Goal: Task Accomplishment & Management: Complete application form

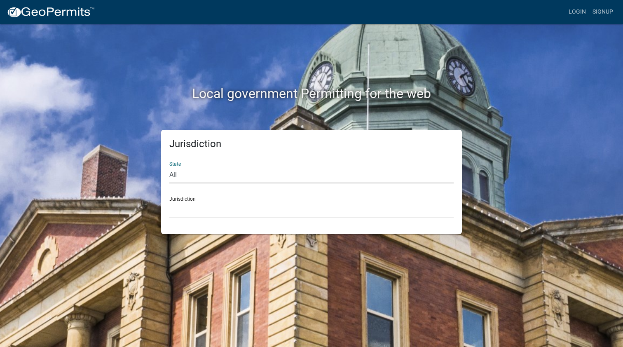
select select "[US_STATE]"
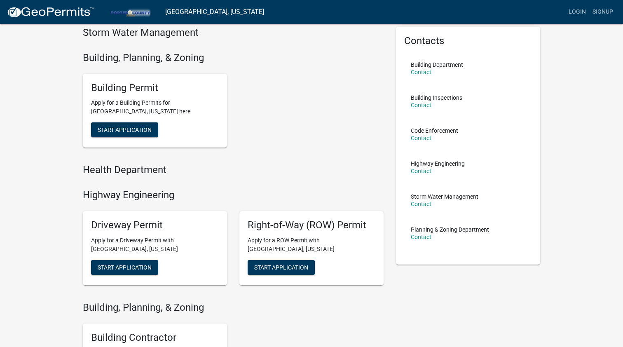
scroll to position [28, 0]
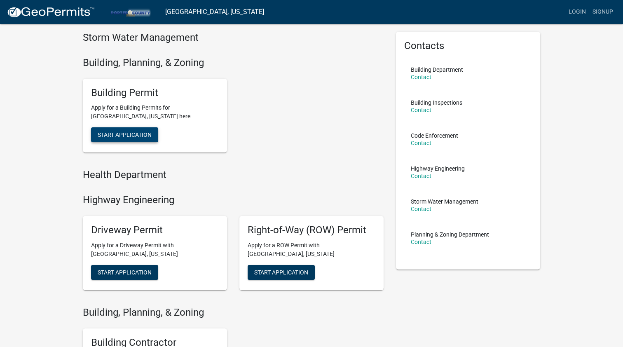
click at [144, 131] on span "Start Application" at bounding box center [125, 134] width 54 height 7
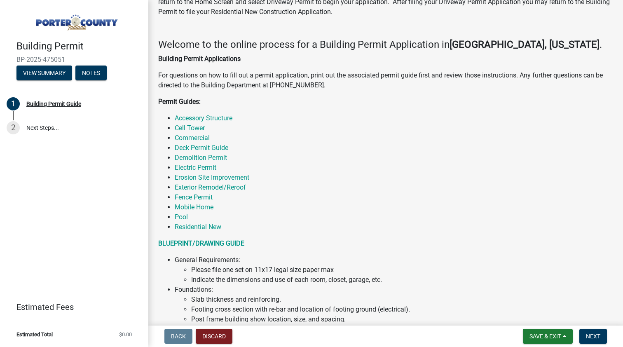
scroll to position [111, 0]
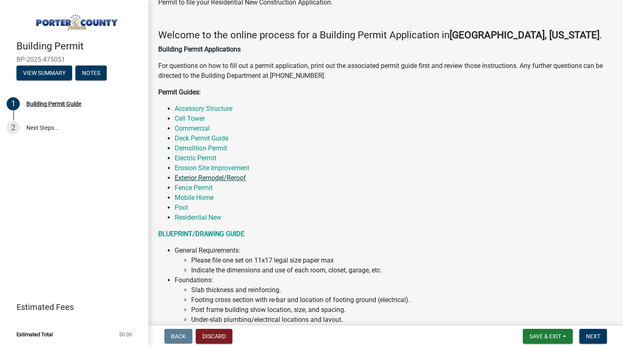
click at [235, 177] on link "Exterior Remodel/Reroof" at bounding box center [210, 178] width 71 height 8
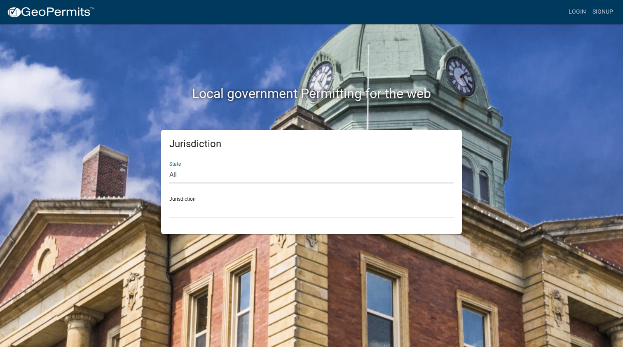
select select "[US_STATE]"
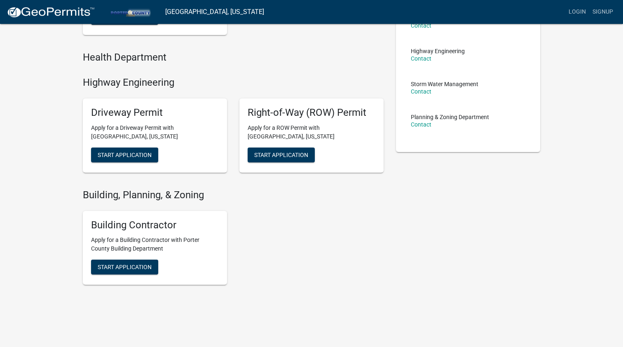
scroll to position [145, 0]
click at [131, 264] on span "Start Application" at bounding box center [125, 267] width 54 height 7
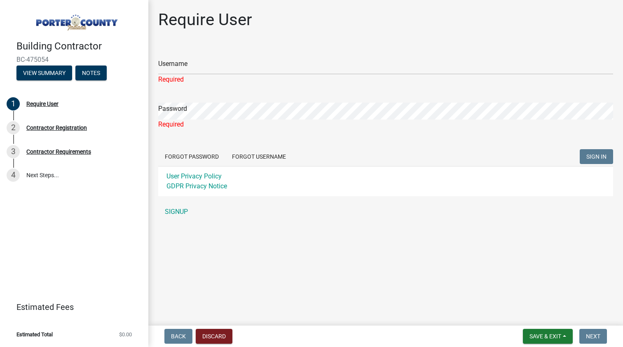
click at [305, 227] on main "Require User Username Required Password Required Forgot Password Forgot Usernam…" at bounding box center [385, 161] width 474 height 322
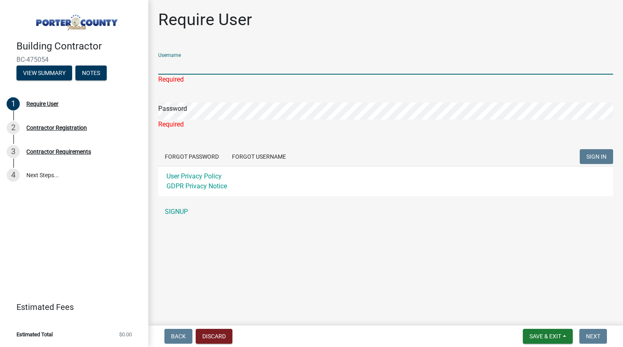
click at [211, 65] on input "Username" at bounding box center [385, 66] width 455 height 17
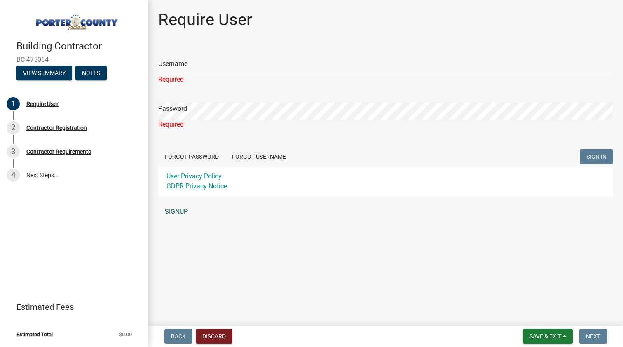
click at [177, 210] on link "SIGNUP" at bounding box center [385, 211] width 455 height 16
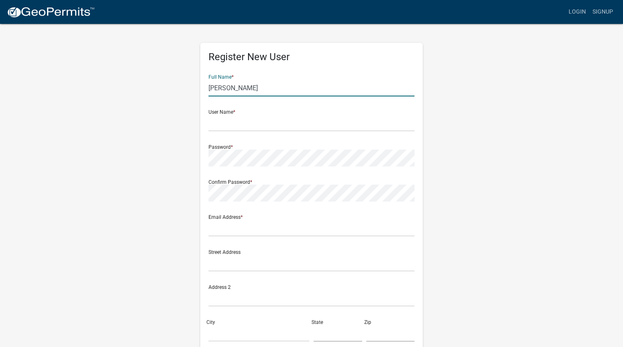
type input "nathan"
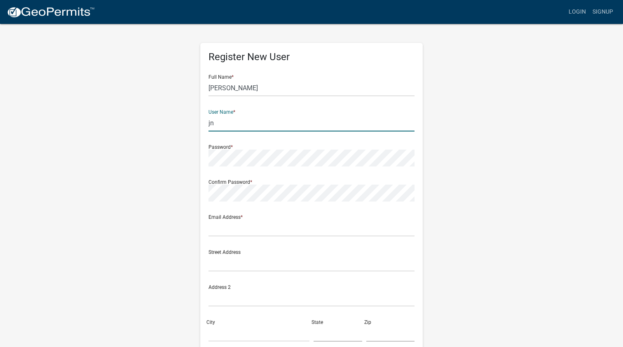
type input "jn"
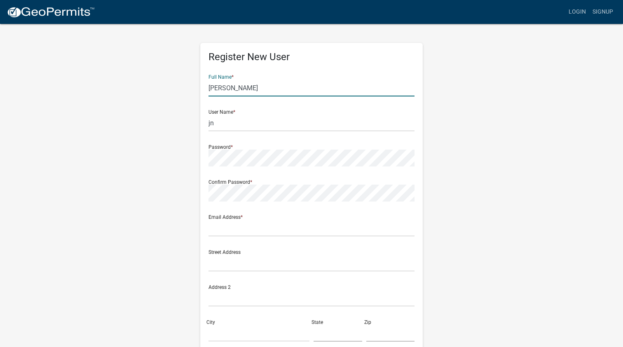
click at [246, 89] on input "nathan" at bounding box center [311, 87] width 206 height 17
type input "nathan walker"
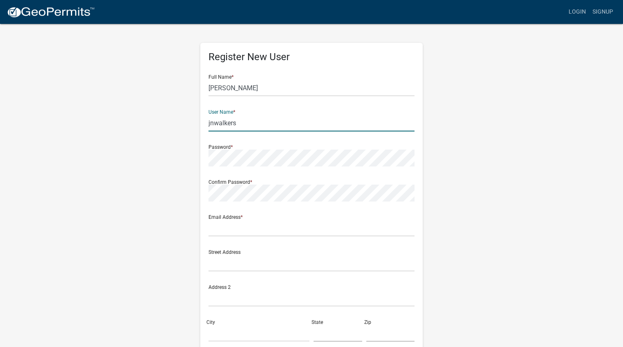
type input "jnwalkers"
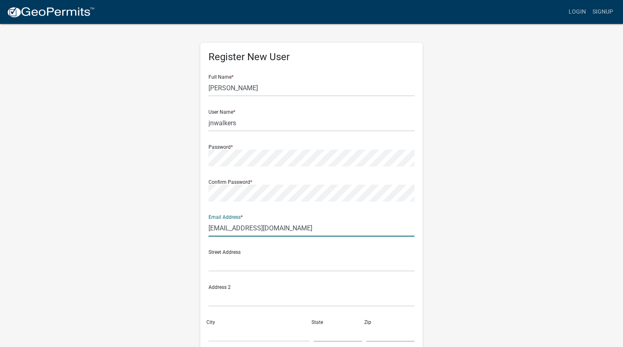
type input "nathanwalkerecs@gmail.com"
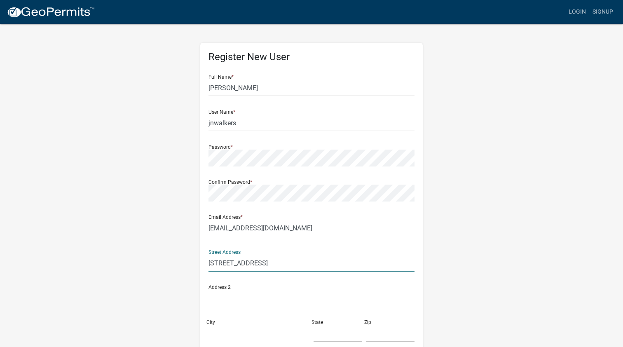
type input "45 braemar dr"
type input "valparaiso"
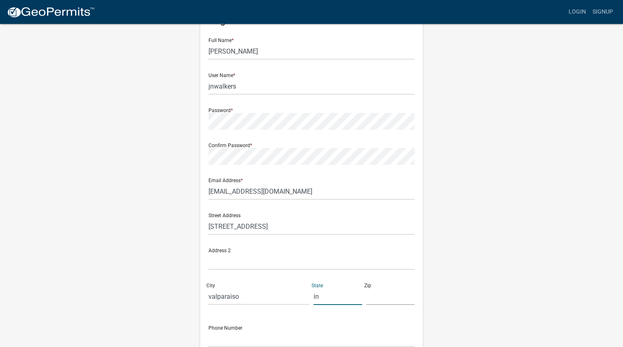
scroll to position [64, 0]
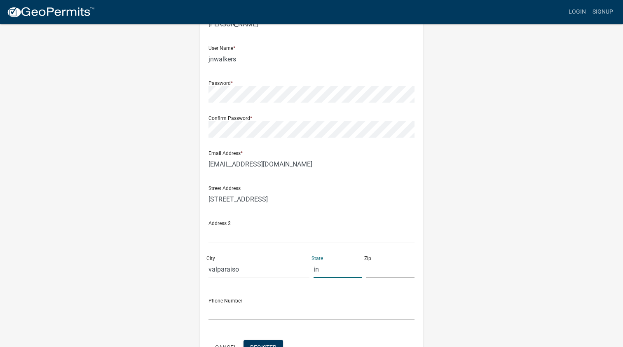
type input "i"
type input "in"
type input "46385"
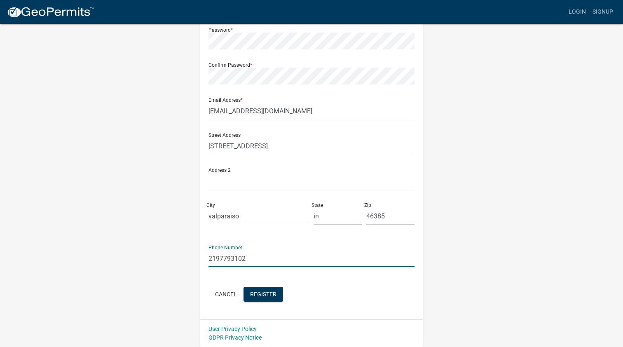
scroll to position [117, 0]
type input "2197793102"
click at [257, 295] on span "Register" at bounding box center [263, 294] width 26 height 7
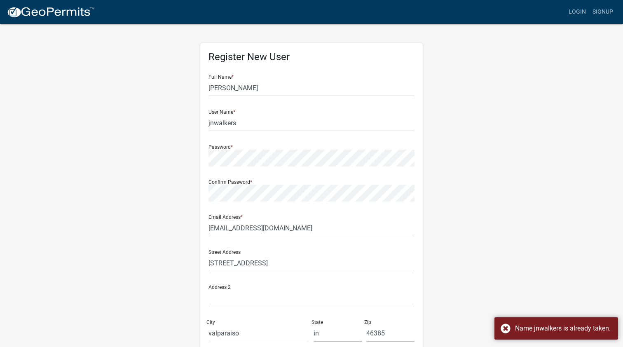
scroll to position [0, 0]
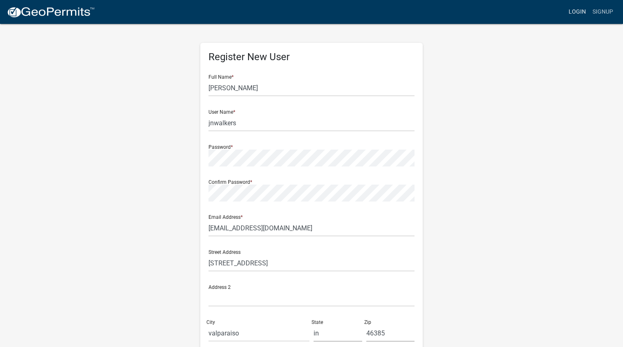
click at [580, 12] on link "Login" at bounding box center [577, 12] width 24 height 16
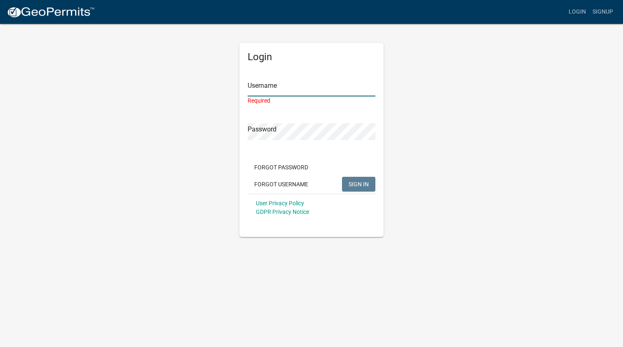
type input "jnwalkers"
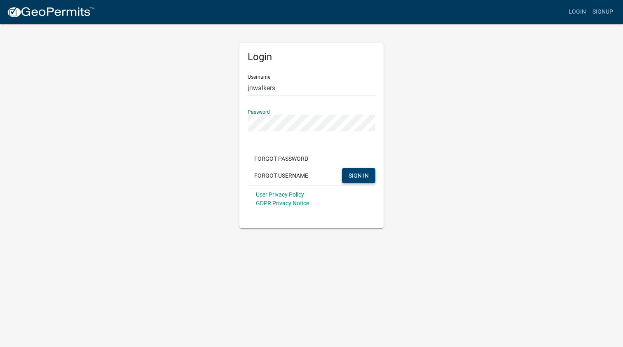
click at [362, 173] on span "SIGN IN" at bounding box center [358, 175] width 20 height 7
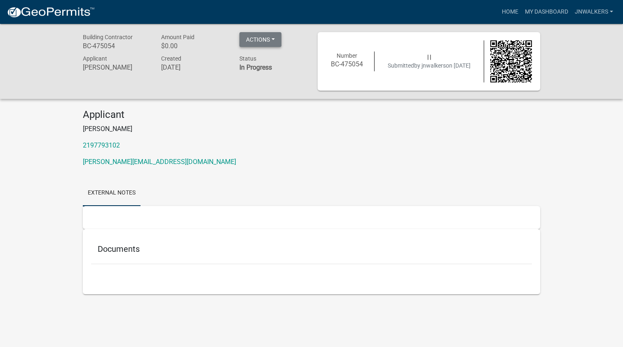
click at [255, 47] on button "Actions" at bounding box center [260, 39] width 42 height 15
click at [234, 88] on div "Building Contractor BC-475054 Amount Paid $0.00 Actions Printer Friendly Applic…" at bounding box center [194, 61] width 235 height 58
click at [125, 196] on link "External Notes" at bounding box center [112, 193] width 58 height 26
click at [143, 246] on h5 "Documents" at bounding box center [311, 249] width 427 height 10
click at [127, 246] on h5 "Documents" at bounding box center [311, 249] width 427 height 10
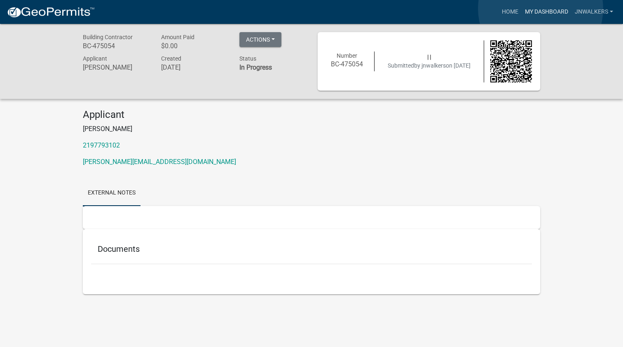
click at [540, 9] on link "My Dashboard" at bounding box center [546, 12] width 50 height 16
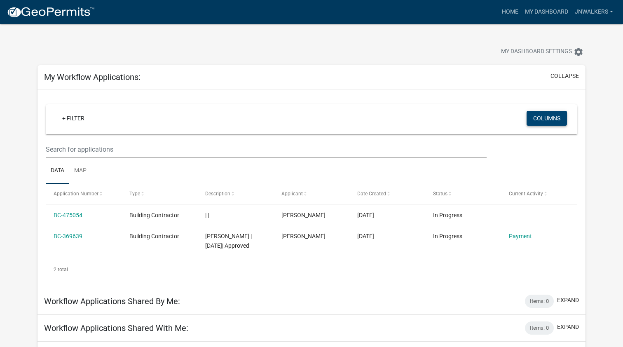
click at [539, 120] on button "Columns" at bounding box center [546, 118] width 40 height 15
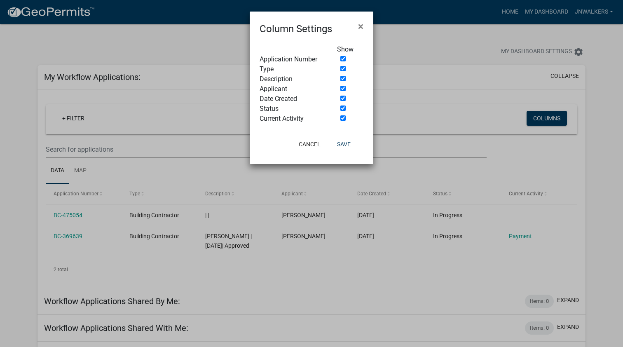
click at [481, 145] on ngb-modal-window "Column Settings × Show Application Number Type Description Applicant Date Creat…" at bounding box center [311, 173] width 623 height 347
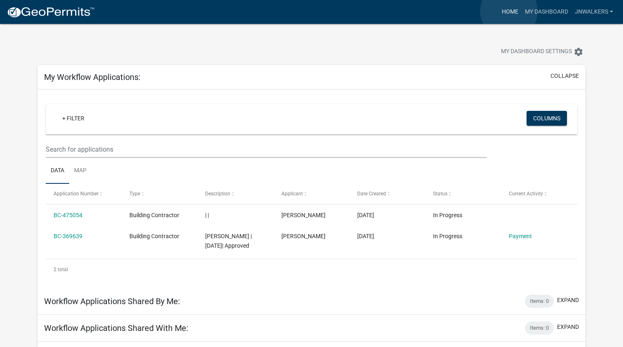
click at [509, 11] on link "Home" at bounding box center [509, 12] width 23 height 16
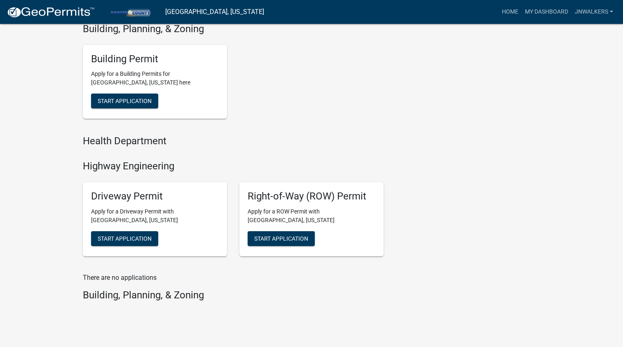
scroll to position [305, 0]
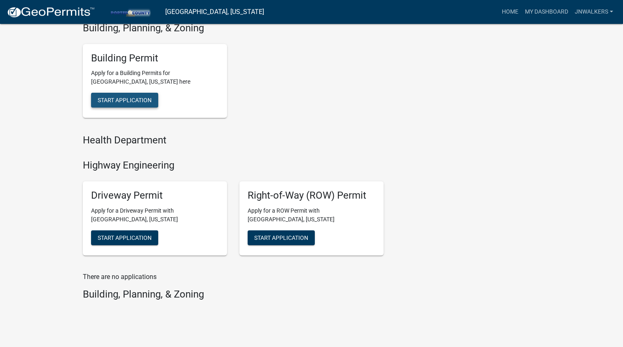
click at [146, 97] on span "Start Application" at bounding box center [125, 100] width 54 height 7
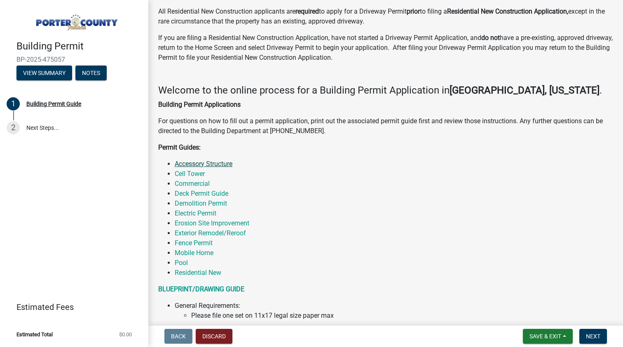
scroll to position [54, 0]
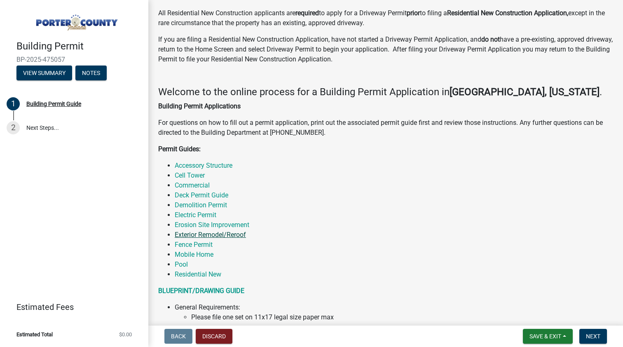
click at [205, 237] on link "Exterior Remodel/Reroof" at bounding box center [210, 235] width 71 height 8
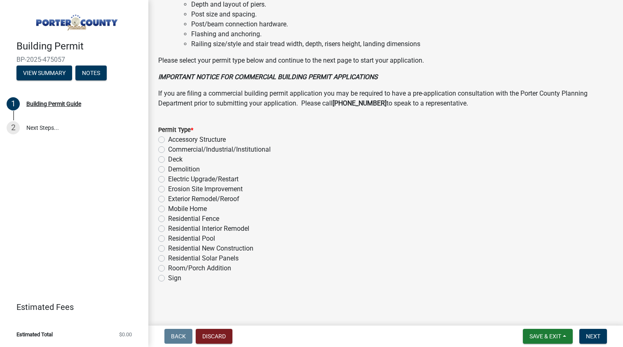
scroll to position [604, 0]
click at [168, 228] on label "Residential Interior Remodel" at bounding box center [208, 229] width 81 height 10
click at [168, 228] on input "Residential Interior Remodel" at bounding box center [170, 226] width 5 height 5
radio input "true"
click at [594, 334] on span "Next" at bounding box center [593, 336] width 14 height 7
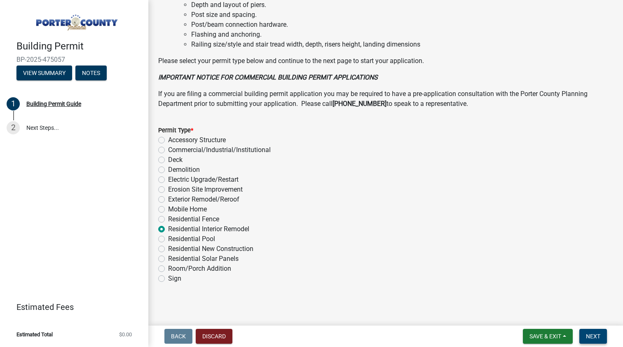
scroll to position [0, 0]
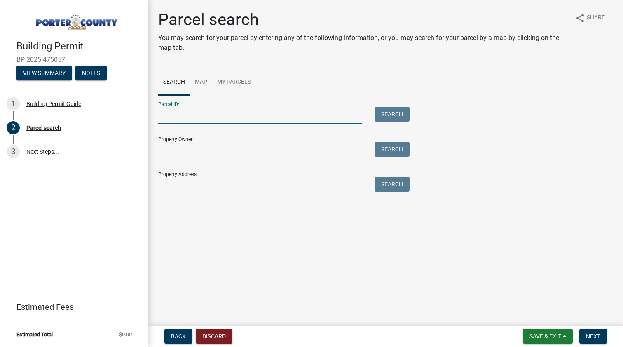
click at [214, 115] on input "Parcel ID:" at bounding box center [260, 115] width 204 height 17
paste input "64-08-25-227-011.000-019"
type input "64-08-25-227-011.000-019"
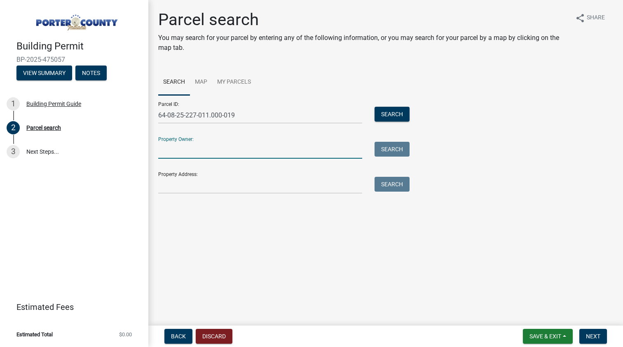
click at [189, 156] on input "Property Owner:" at bounding box center [260, 150] width 204 height 17
type input "V"
type input "Brandon Neace"
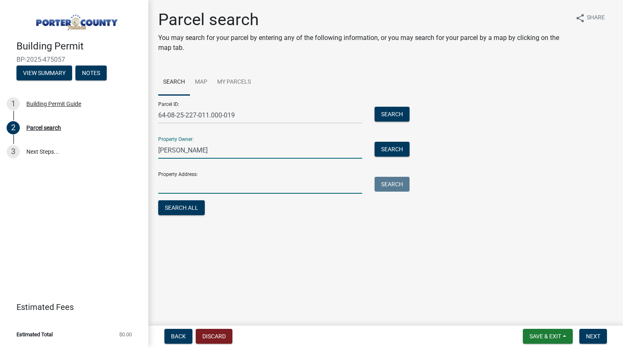
click at [218, 186] on input "Property Address:" at bounding box center [260, 185] width 204 height 17
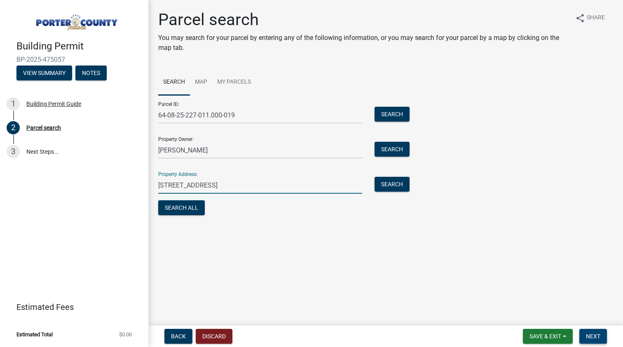
type input "184 wexford rd Valparaiso IN 46385"
click at [592, 338] on span "Next" at bounding box center [593, 336] width 14 height 7
click at [599, 337] on span "Next" at bounding box center [593, 336] width 14 height 7
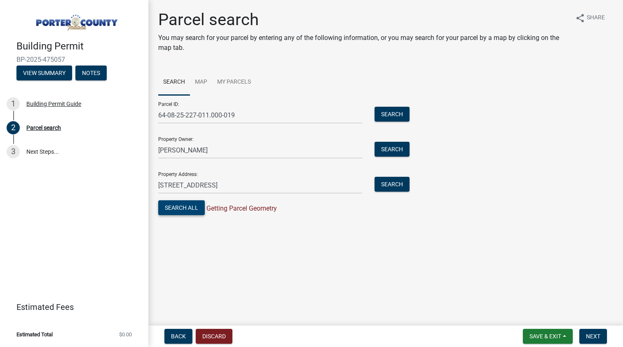
click at [187, 213] on button "Search All" at bounding box center [181, 207] width 47 height 15
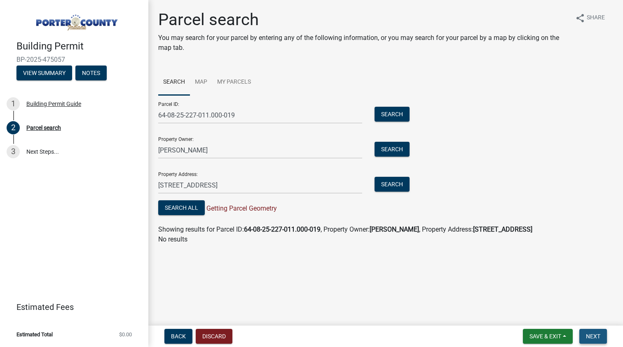
click at [600, 337] on button "Next" at bounding box center [593, 336] width 28 height 15
click at [589, 333] on span "Next" at bounding box center [593, 336] width 14 height 7
click at [387, 114] on button "Search" at bounding box center [391, 114] width 35 height 15
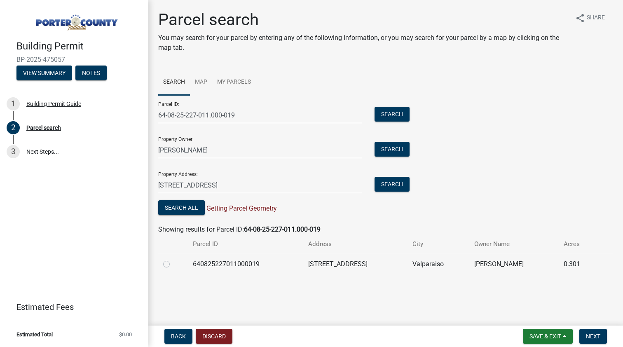
click at [173, 259] on label at bounding box center [173, 259] width 0 height 0
click at [173, 264] on input "radio" at bounding box center [175, 261] width 5 height 5
radio input "true"
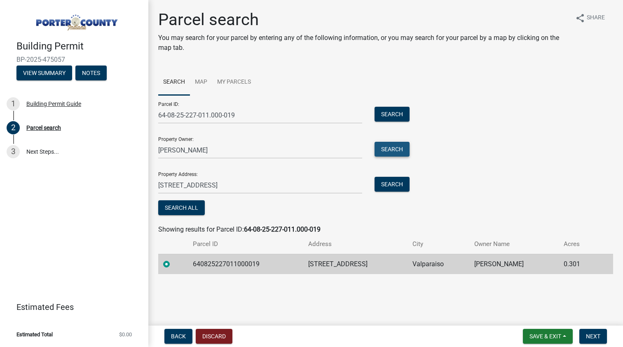
click at [389, 154] on button "Search" at bounding box center [391, 149] width 35 height 15
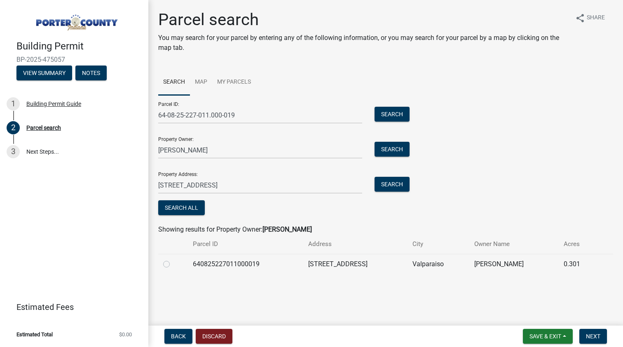
click at [173, 259] on label at bounding box center [173, 259] width 0 height 0
click at [173, 264] on input "radio" at bounding box center [175, 261] width 5 height 5
radio input "true"
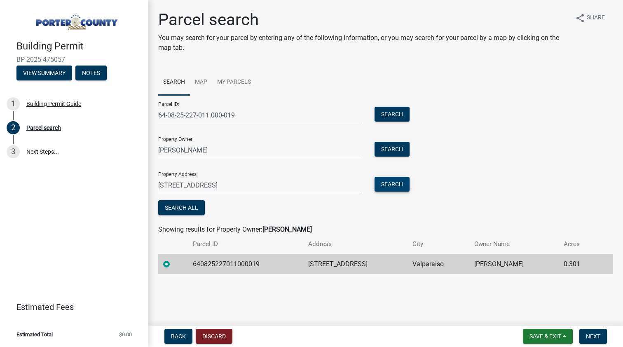
click at [398, 187] on button "Search" at bounding box center [391, 184] width 35 height 15
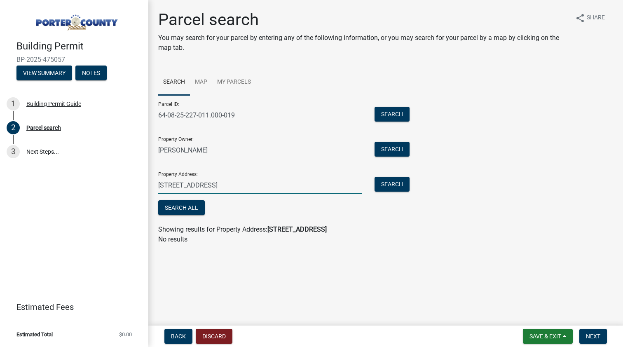
click at [266, 189] on input "184 wexford rd Valparaiso IN 46385" at bounding box center [260, 185] width 204 height 17
type input "1"
type input "184 wex"
click at [388, 187] on button "Search" at bounding box center [391, 184] width 35 height 15
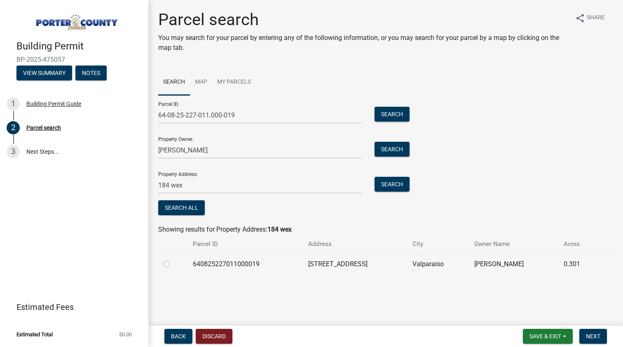
click at [173, 259] on label at bounding box center [173, 259] width 0 height 0
click at [173, 262] on input "radio" at bounding box center [175, 261] width 5 height 5
radio input "true"
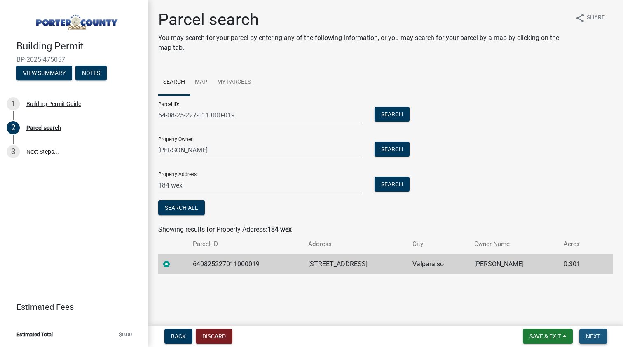
click at [588, 338] on span "Next" at bounding box center [593, 336] width 14 height 7
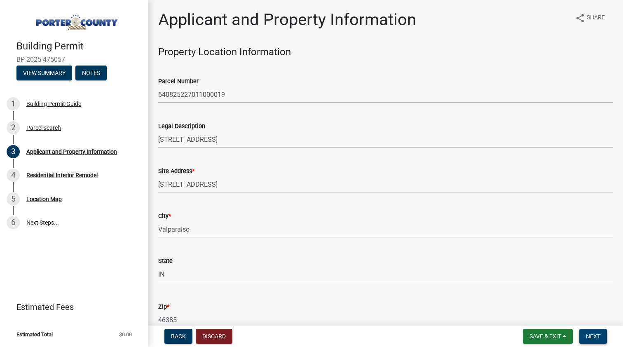
click at [594, 334] on span "Next" at bounding box center [593, 336] width 14 height 7
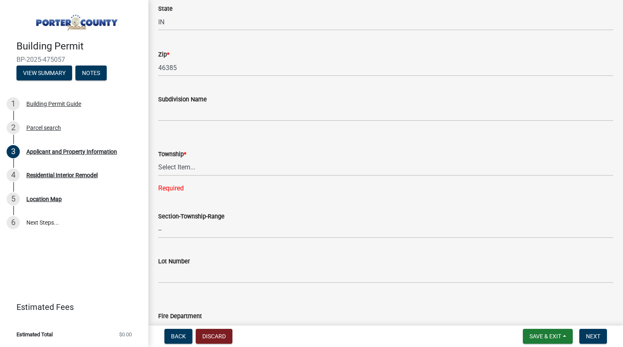
scroll to position [267, 0]
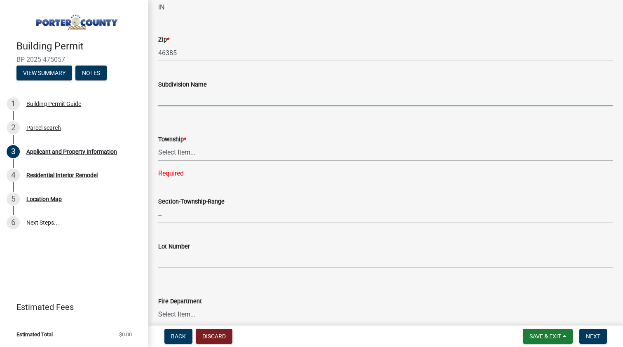
click at [219, 98] on input "Subdivision Name" at bounding box center [385, 97] width 455 height 17
type input "Shorewood Forest"
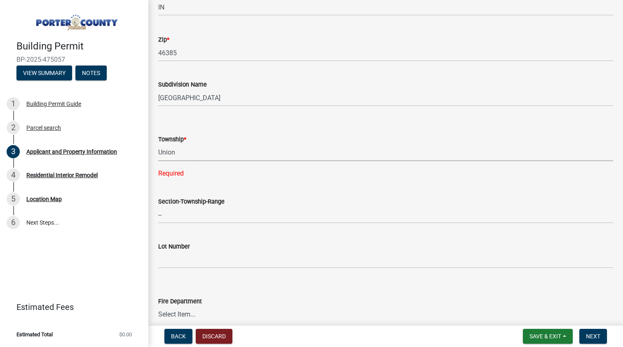
select select "4e6cbcac-7d48-4f78-b019-902ed53214cd"
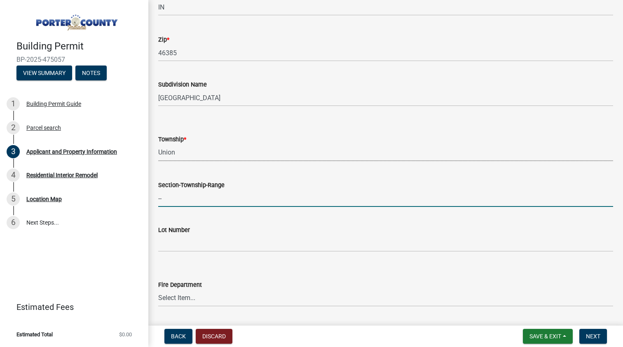
click at [194, 205] on input "--" at bounding box center [385, 198] width 455 height 17
click at [175, 246] on input "Lot Number" at bounding box center [385, 243] width 455 height 17
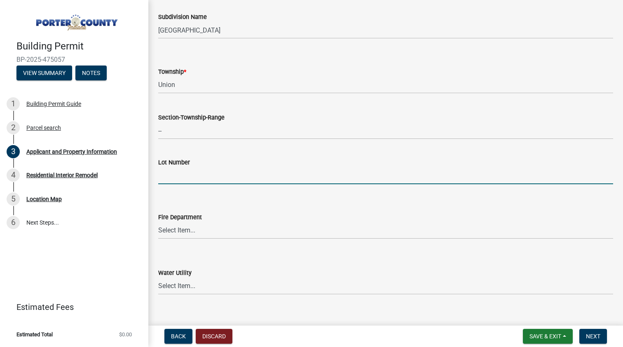
scroll to position [335, 0]
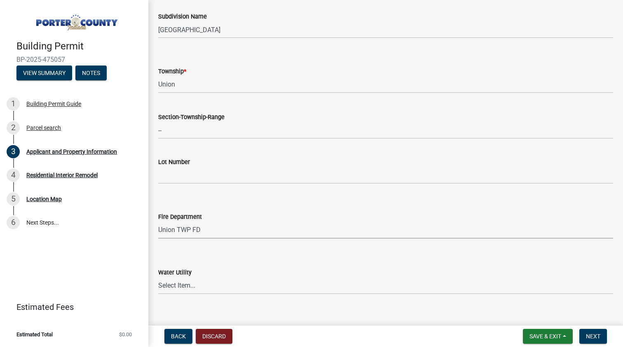
select select "61d3a05a-0bd1-4f35-813c-11f7681b720b"
select select "19353e9d-6395-4d02-b087-104cb5947cdc"
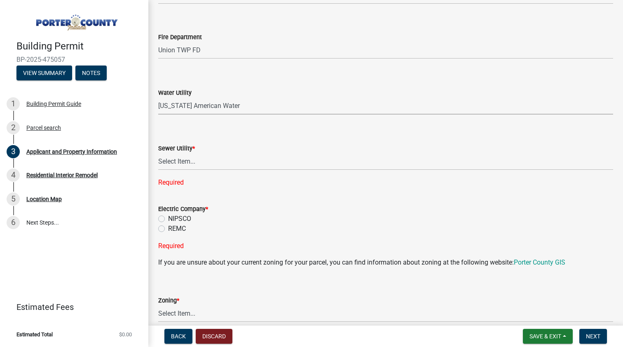
scroll to position [524, 0]
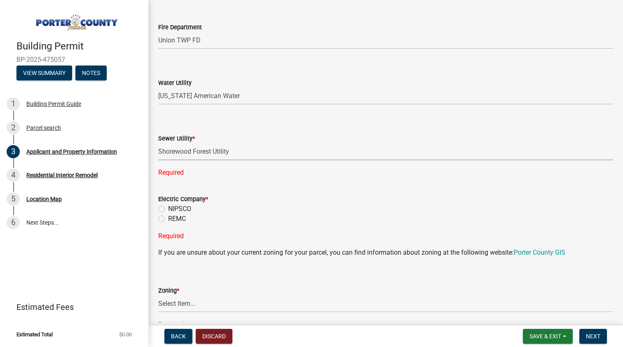
select select "b800d0da-e05b-4bfb-9059-90d625c2cfa9"
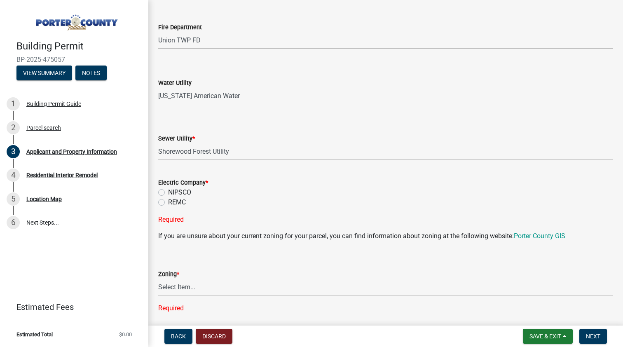
click at [168, 190] on label "NIPSCO" at bounding box center [179, 192] width 23 height 10
click at [168, 190] on input "NIPSCO" at bounding box center [170, 189] width 5 height 5
radio input "true"
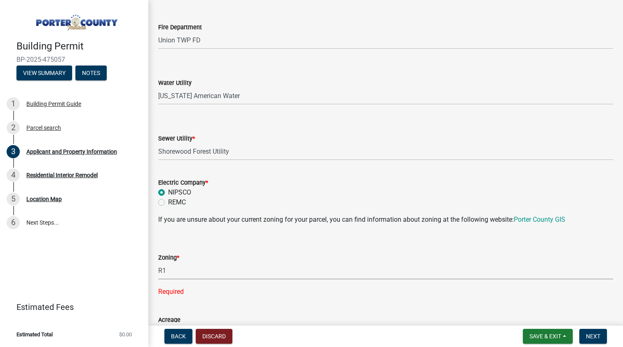
select select "e2d1b1d7-ccc9-456b-9e96-e16306515997"
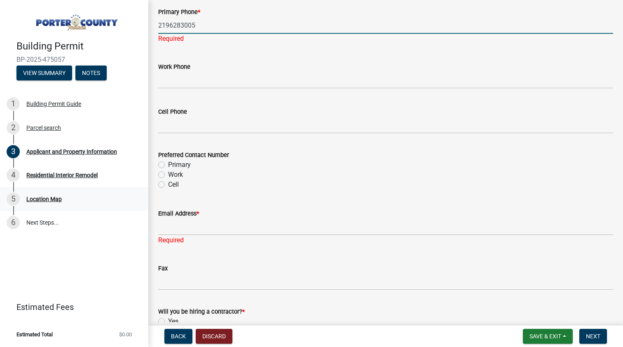
scroll to position [1107, 0]
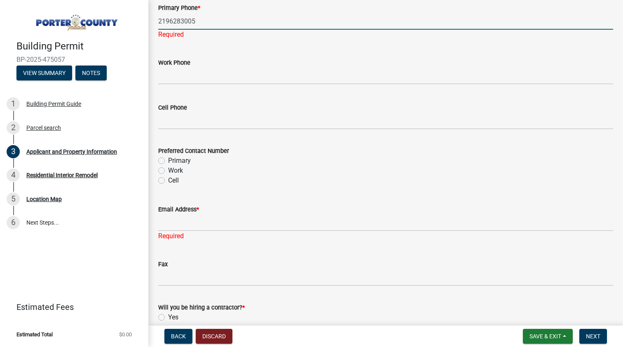
type input "2196283005"
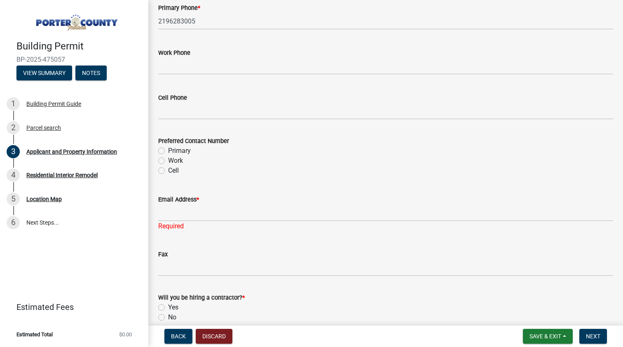
click at [161, 158] on div "Preferred Contact Number Primary Work Cell" at bounding box center [385, 156] width 455 height 40
click at [173, 222] on div "Required" at bounding box center [385, 226] width 455 height 10
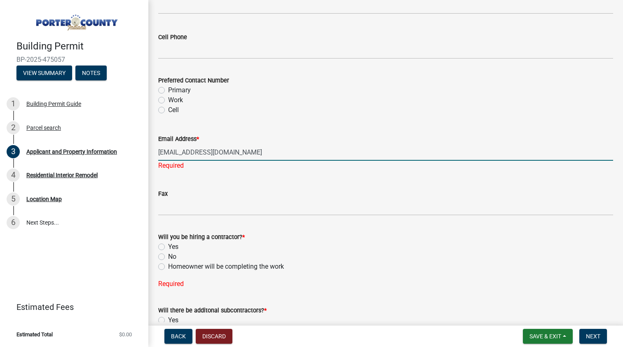
scroll to position [1167, 0]
type input "nathanwalkerecs@gmail.com"
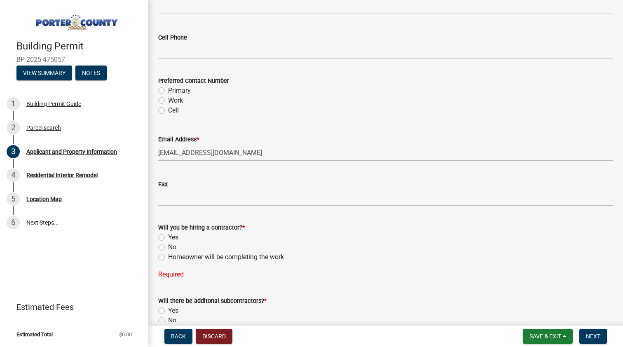
click at [161, 254] on div "Will you be hiring a contractor? * Yes No Homeowner will be completing the work" at bounding box center [385, 242] width 455 height 40
click at [163, 240] on div "Yes" at bounding box center [385, 237] width 455 height 10
click at [168, 245] on label "No" at bounding box center [172, 247] width 8 height 10
click at [168, 245] on input "No" at bounding box center [170, 244] width 5 height 5
radio input "true"
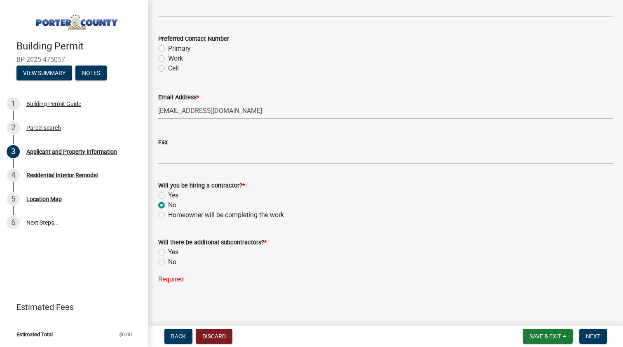
click at [168, 262] on label "No" at bounding box center [172, 262] width 8 height 10
click at [168, 262] on input "No" at bounding box center [170, 259] width 5 height 5
radio input "true"
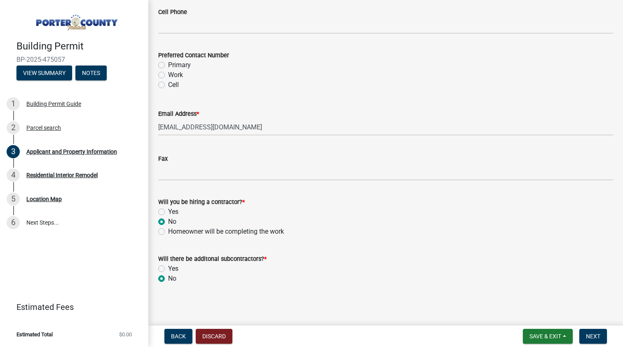
scroll to position [0, 0]
click at [540, 339] on span "Save & Exit" at bounding box center [545, 336] width 32 height 7
click at [541, 245] on form "Will there be additonal subcontractors? * Yes No" at bounding box center [385, 264] width 455 height 40
click at [598, 333] on span "Next" at bounding box center [593, 336] width 14 height 7
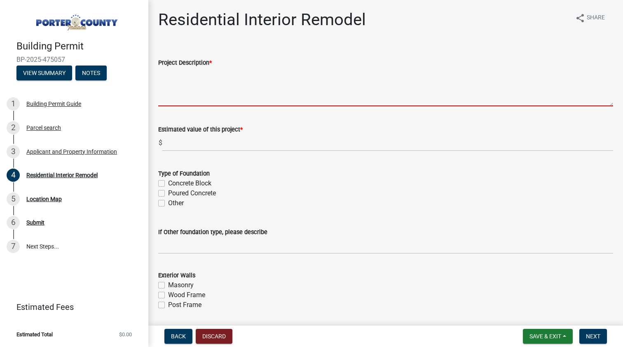
click at [184, 97] on textarea "Project Description *" at bounding box center [385, 87] width 455 height 39
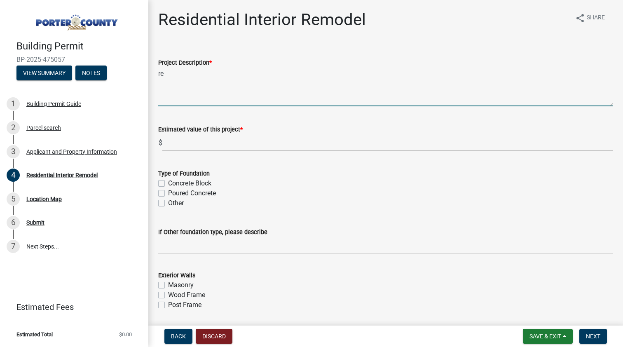
type textarea "r"
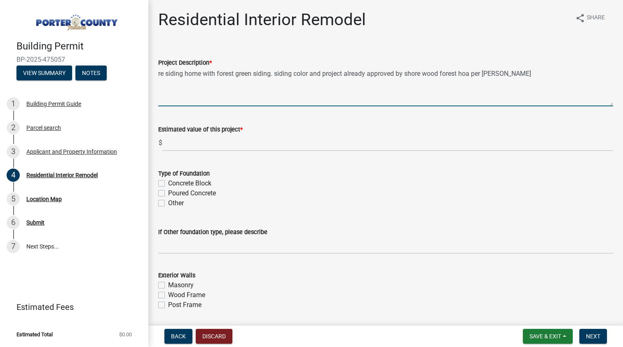
type textarea "re siding home with forest green siding. siding color and project already appro…"
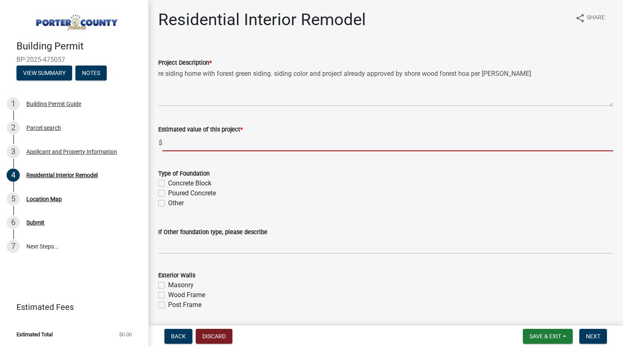
click at [189, 142] on input "text" at bounding box center [387, 142] width 451 height 17
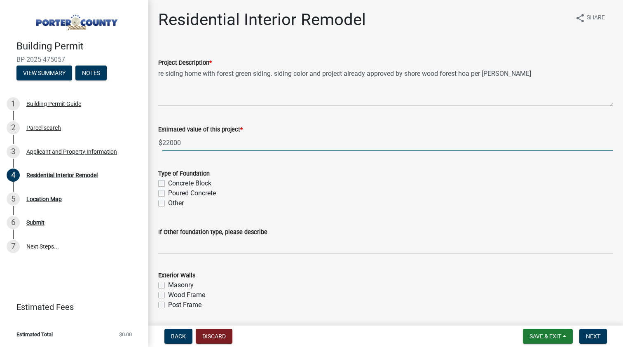
type input "22000"
click at [168, 192] on label "Poured Concrete" at bounding box center [192, 193] width 48 height 10
click at [168, 192] on input "Poured Concrete" at bounding box center [170, 190] width 5 height 5
checkbox input "true"
checkbox input "false"
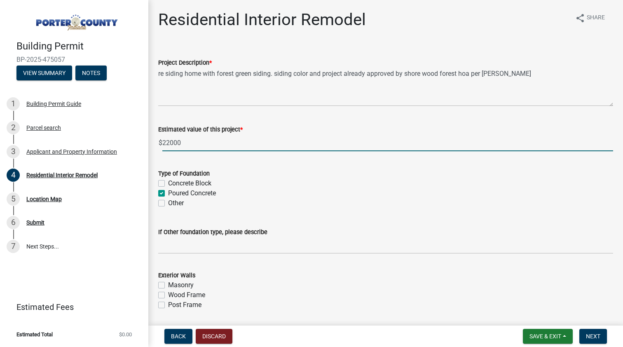
checkbox input "true"
checkbox input "false"
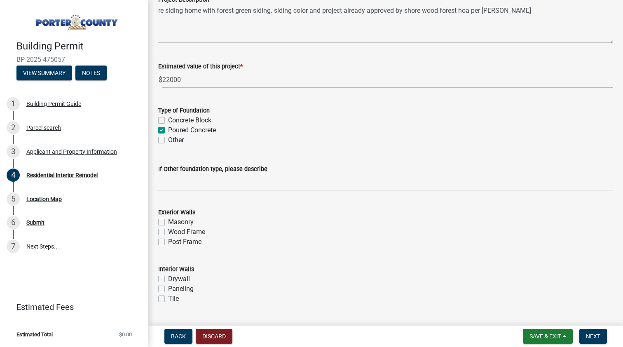
scroll to position [70, 0]
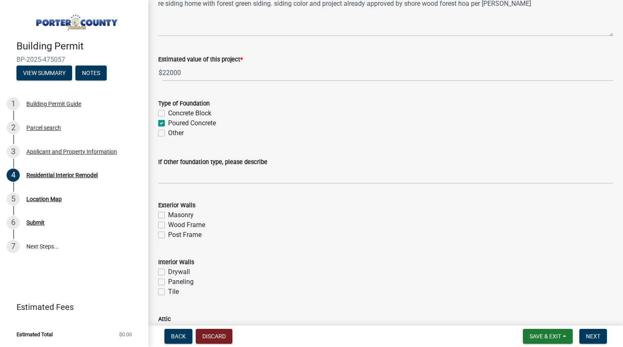
click at [168, 225] on label "Wood Frame" at bounding box center [186, 225] width 37 height 10
click at [168, 225] on input "Wood Frame" at bounding box center [170, 222] width 5 height 5
checkbox input "true"
checkbox input "false"
checkbox input "true"
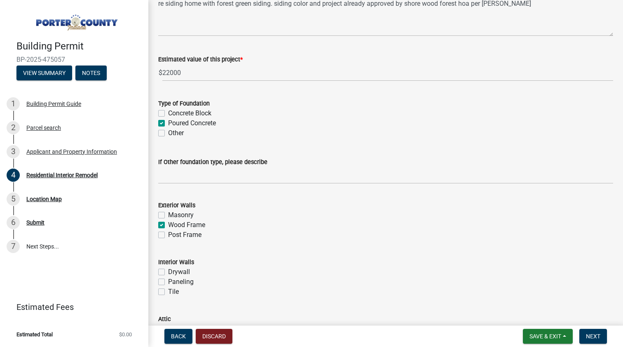
checkbox input "false"
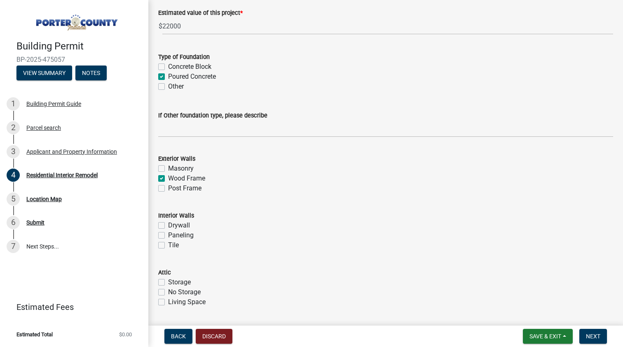
scroll to position [122, 0]
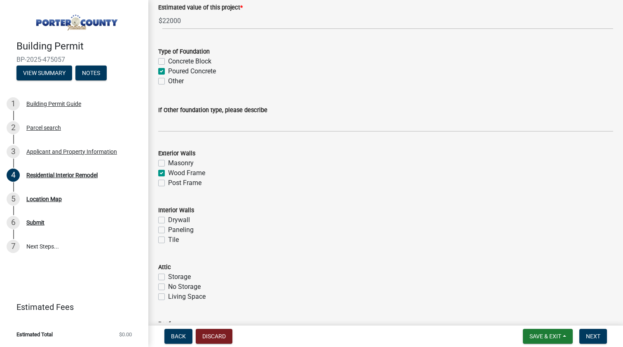
click at [168, 217] on label "Drywall" at bounding box center [179, 220] width 22 height 10
click at [168, 217] on input "Drywall" at bounding box center [170, 217] width 5 height 5
checkbox input "true"
checkbox input "false"
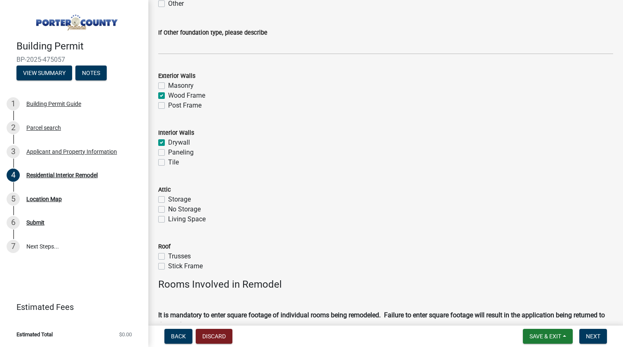
scroll to position [201, 0]
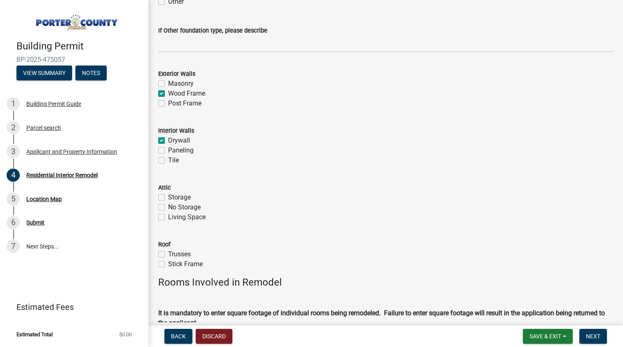
click at [168, 198] on label "Storage" at bounding box center [179, 197] width 23 height 10
click at [168, 198] on input "Storage" at bounding box center [170, 194] width 5 height 5
checkbox input "true"
checkbox input "false"
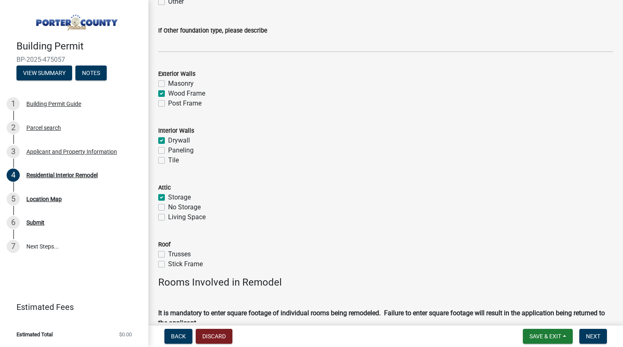
click at [168, 252] on label "Trusses" at bounding box center [179, 254] width 23 height 10
click at [168, 252] on input "Trusses" at bounding box center [170, 251] width 5 height 5
checkbox input "true"
checkbox input "false"
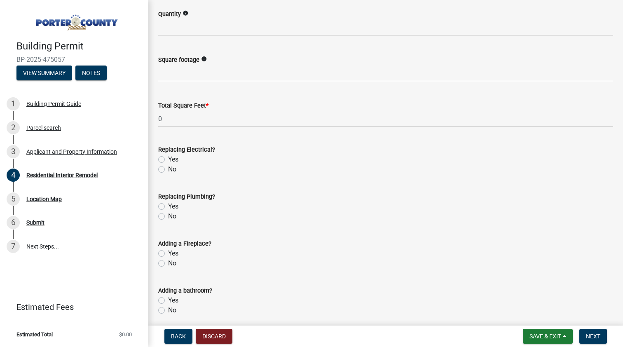
scroll to position [1203, 0]
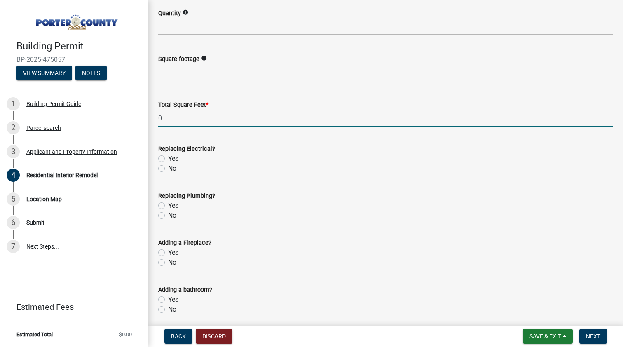
click at [194, 121] on input "0" at bounding box center [385, 118] width 455 height 17
click at [510, 0] on div "Quantity info" at bounding box center [385, 16] width 455 height 38
click at [180, 116] on input "0" at bounding box center [385, 118] width 455 height 17
type input "0"
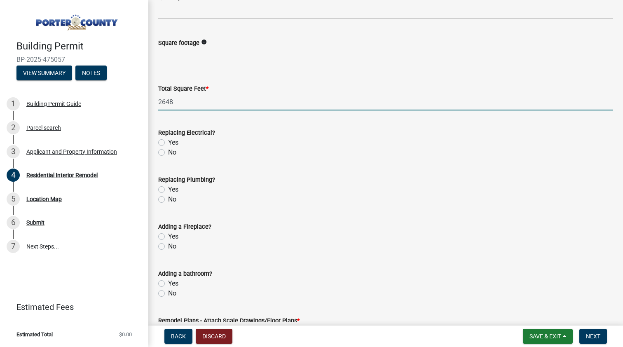
type input "2648"
click at [168, 150] on label "No" at bounding box center [172, 152] width 8 height 10
click at [168, 150] on input "No" at bounding box center [170, 149] width 5 height 5
radio input "true"
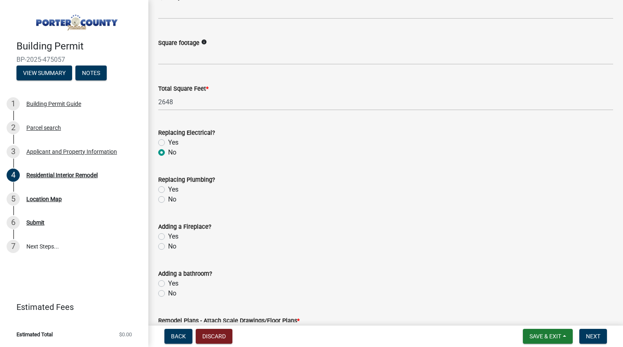
click at [168, 197] on label "No" at bounding box center [172, 199] width 8 height 10
click at [168, 197] on input "No" at bounding box center [170, 196] width 5 height 5
radio input "true"
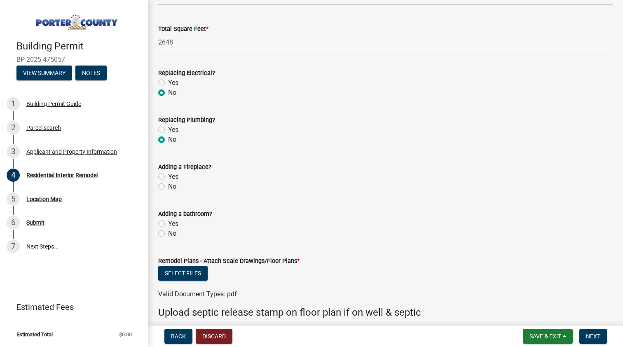
click at [168, 184] on label "No" at bounding box center [172, 187] width 8 height 10
click at [168, 184] on input "No" at bounding box center [170, 184] width 5 height 5
radio input "true"
click at [168, 233] on label "No" at bounding box center [172, 234] width 8 height 10
click at [168, 233] on input "No" at bounding box center [170, 231] width 5 height 5
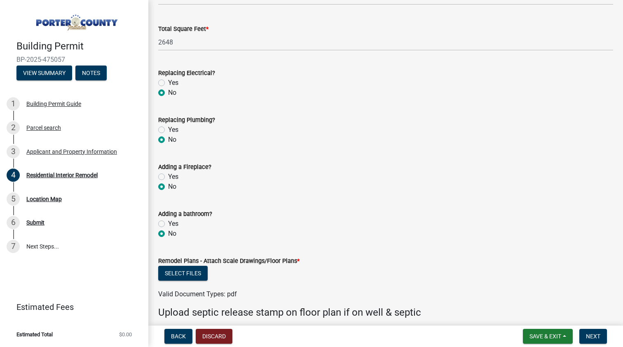
radio input "true"
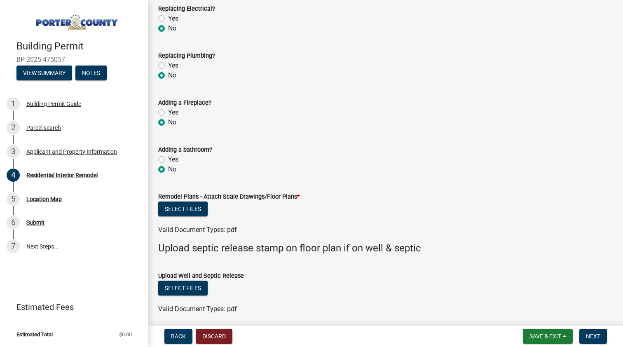
scroll to position [1344, 0]
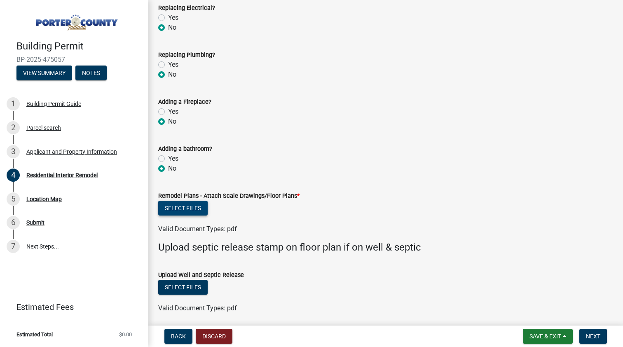
click at [198, 202] on button "Select files" at bounding box center [182, 208] width 49 height 15
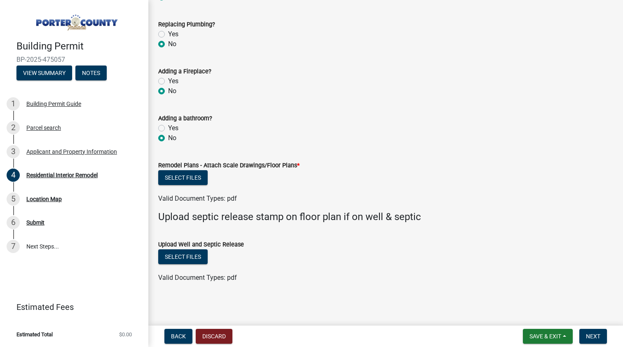
scroll to position [1373, 0]
click at [588, 336] on span "Next" at bounding box center [593, 336] width 14 height 7
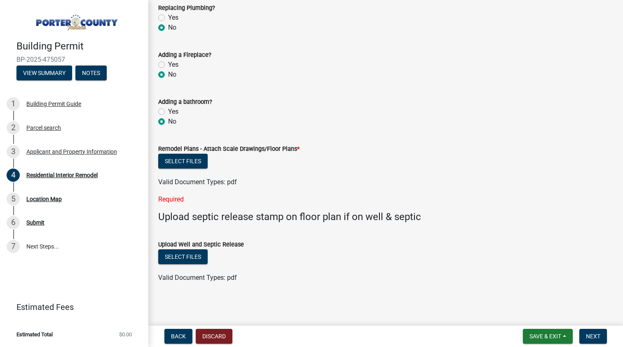
scroll to position [0, 0]
click at [185, 166] on button "Select files" at bounding box center [182, 161] width 49 height 15
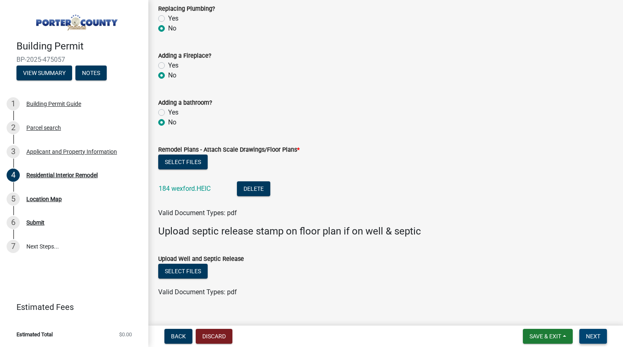
click at [591, 340] on button "Next" at bounding box center [593, 336] width 28 height 15
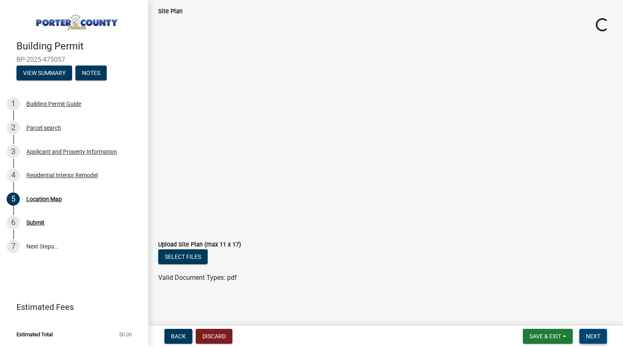
scroll to position [103, 0]
click at [594, 340] on button "Next" at bounding box center [593, 336] width 28 height 15
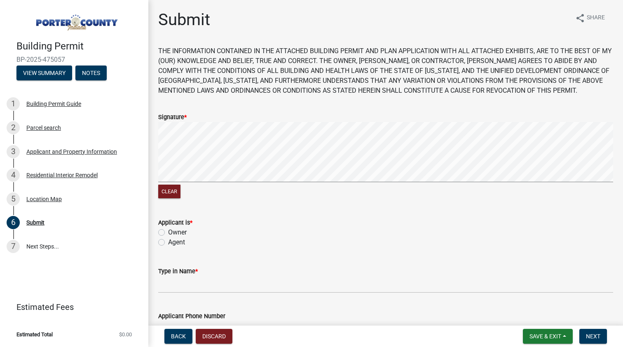
click at [168, 240] on label "Agent" at bounding box center [176, 242] width 17 height 10
click at [168, 240] on input "Agent" at bounding box center [170, 239] width 5 height 5
radio input "true"
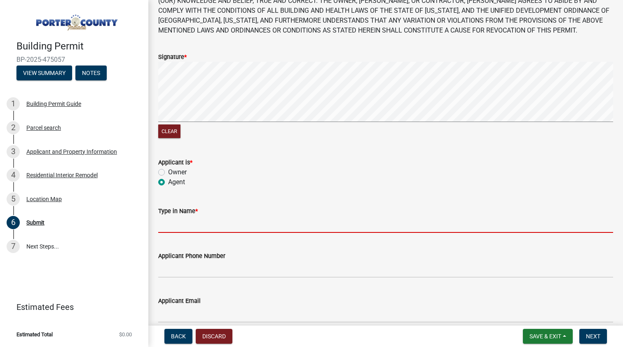
click at [181, 231] on input "Type in Name *" at bounding box center [385, 224] width 455 height 17
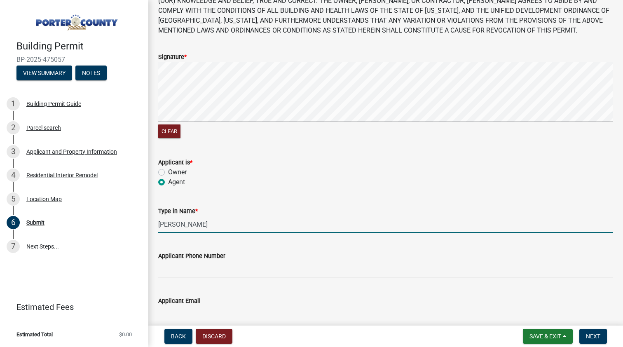
type input "Nathan walker"
click at [180, 271] on input "Applicant Phone Number" at bounding box center [385, 269] width 455 height 17
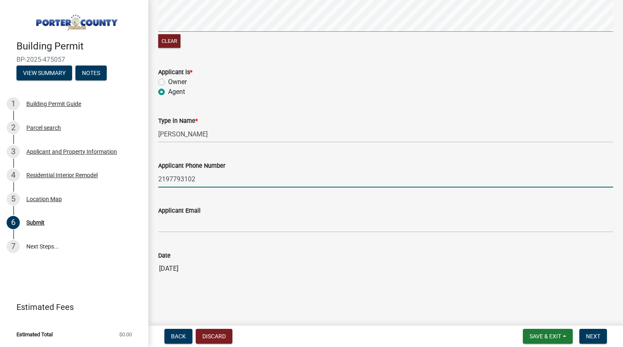
scroll to position [150, 0]
type input "2197793102"
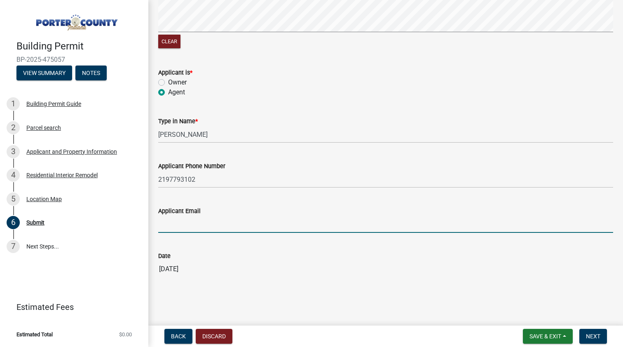
click at [204, 222] on input "Applicant Email" at bounding box center [385, 224] width 455 height 17
type input "nathanwalkerecs@gmail.com"
click at [584, 335] on button "Next" at bounding box center [593, 336] width 28 height 15
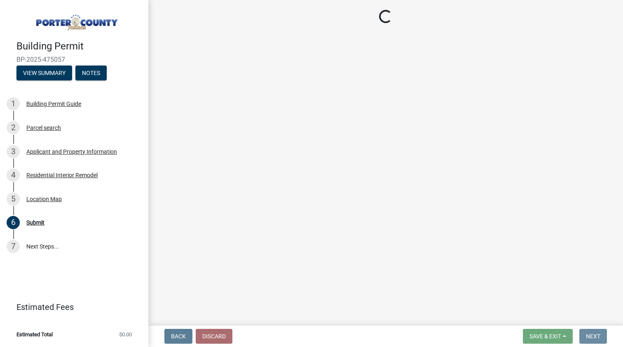
scroll to position [0, 0]
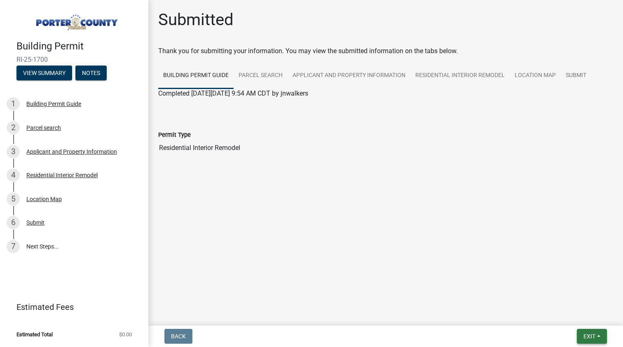
click at [584, 334] on span "Exit" at bounding box center [589, 336] width 12 height 7
click at [556, 313] on button "Save & Exit" at bounding box center [574, 315] width 66 height 20
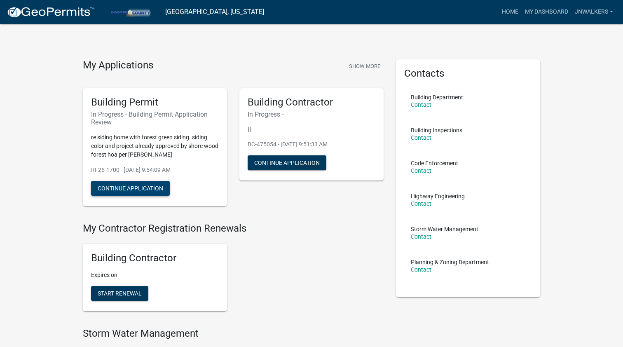
click at [145, 184] on button "Continue Application" at bounding box center [130, 188] width 79 height 15
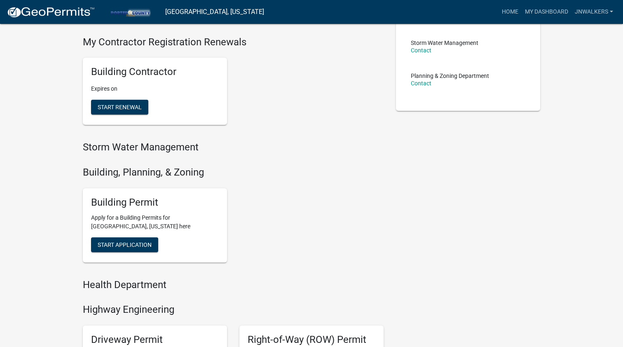
scroll to position [199, 0]
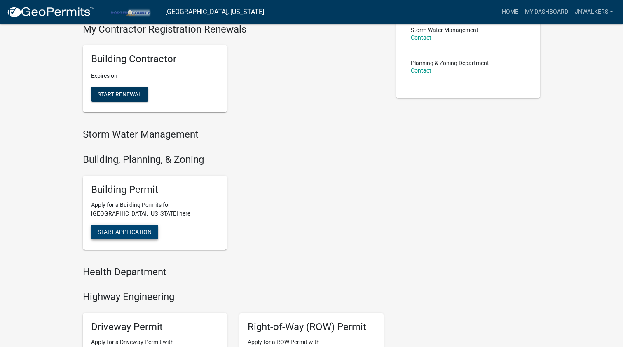
click at [133, 228] on span "Start Application" at bounding box center [125, 231] width 54 height 7
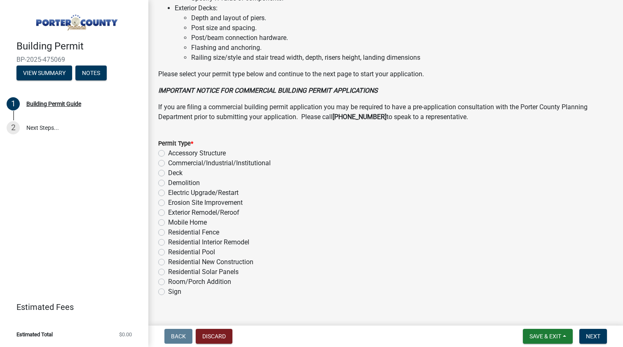
scroll to position [591, 0]
click at [168, 211] on label "Exterior Remodel/Reroof" at bounding box center [203, 212] width 71 height 10
click at [168, 211] on input "Exterior Remodel/Reroof" at bounding box center [170, 209] width 5 height 5
radio input "true"
click at [548, 333] on span "Save & Exit" at bounding box center [545, 336] width 32 height 7
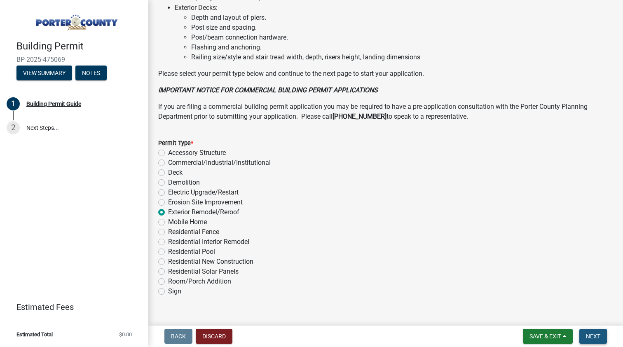
click at [598, 338] on span "Next" at bounding box center [593, 336] width 14 height 7
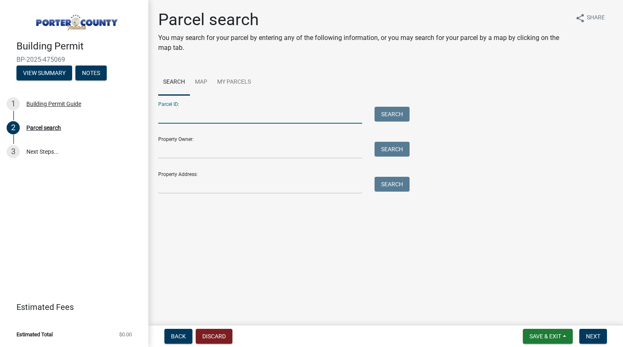
click at [285, 117] on input "Parcel ID:" at bounding box center [260, 115] width 204 height 17
paste input "64-08-25-227-011.000-019"
type input "64-08-25-227-011.000-019"
click at [400, 111] on button "Search" at bounding box center [391, 114] width 35 height 15
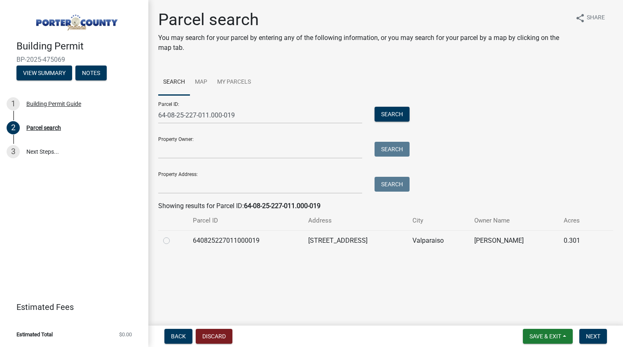
click at [173, 236] on label at bounding box center [173, 236] width 0 height 0
click at [173, 240] on input "radio" at bounding box center [175, 238] width 5 height 5
radio input "true"
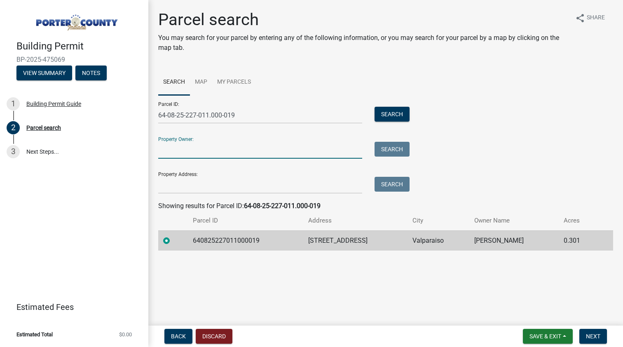
click at [191, 147] on input "Property Owner:" at bounding box center [260, 150] width 204 height 17
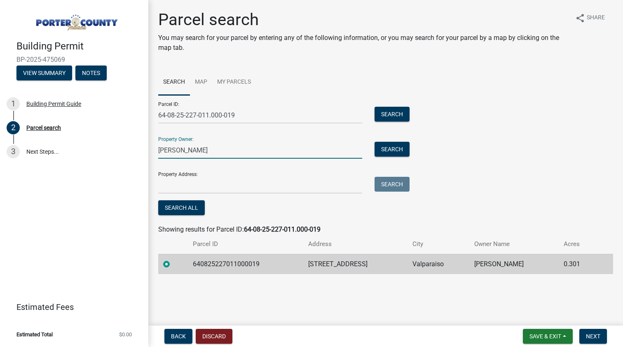
type input "Brandon Neace"
drag, startPoint x: 317, startPoint y: 151, endPoint x: 398, endPoint y: 151, distance: 80.3
click at [398, 151] on button "Search" at bounding box center [391, 149] width 35 height 15
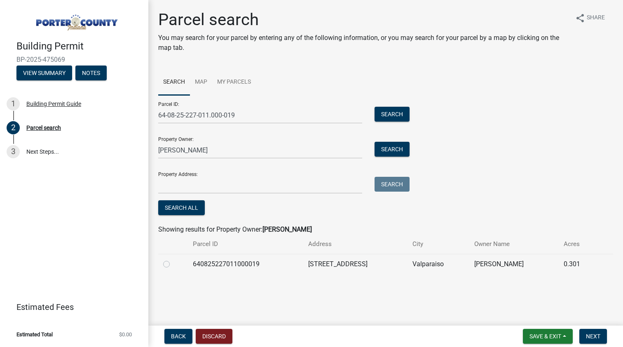
click at [173, 259] on label at bounding box center [173, 259] width 0 height 0
click at [173, 264] on input "radio" at bounding box center [175, 261] width 5 height 5
radio input "true"
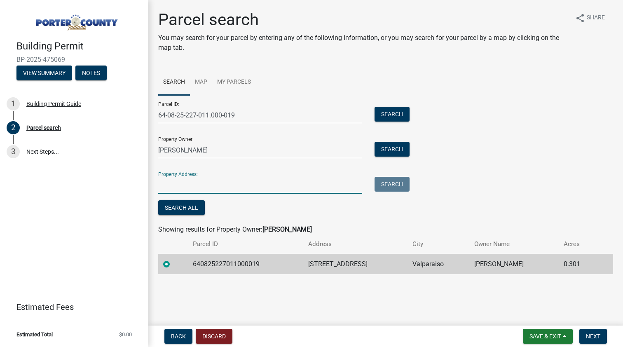
click at [209, 188] on input "Property Address:" at bounding box center [260, 185] width 204 height 17
click at [405, 184] on button "Search" at bounding box center [391, 184] width 35 height 15
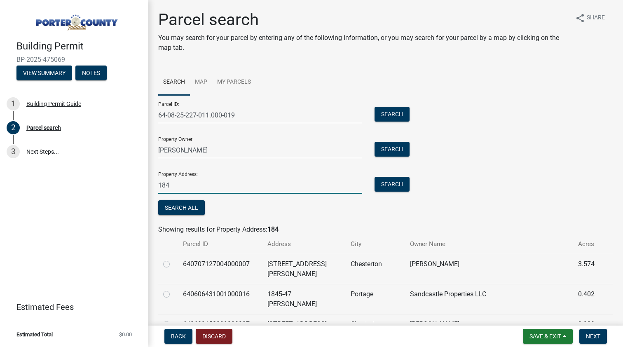
click at [190, 189] on input "184" at bounding box center [260, 185] width 204 height 17
type input "184 wex"
click at [394, 178] on button "Search" at bounding box center [391, 184] width 35 height 15
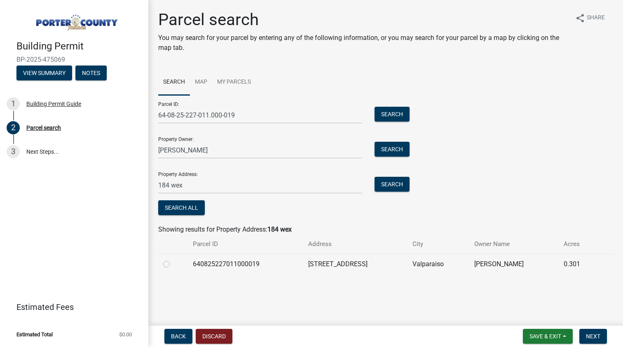
click at [173, 259] on label at bounding box center [173, 259] width 0 height 0
click at [173, 264] on input "radio" at bounding box center [175, 261] width 5 height 5
radio input "true"
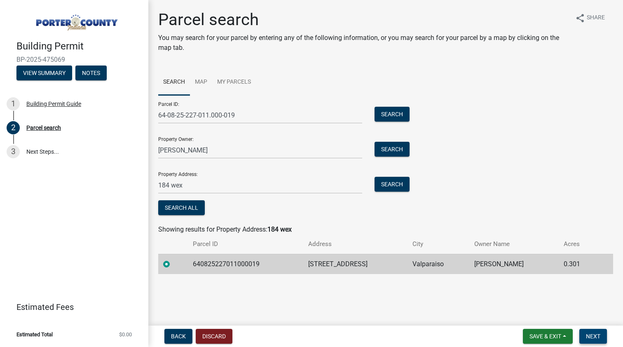
click at [586, 338] on span "Next" at bounding box center [593, 336] width 14 height 7
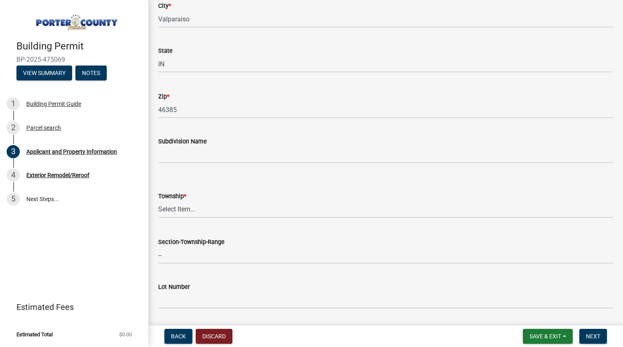
scroll to position [323, 0]
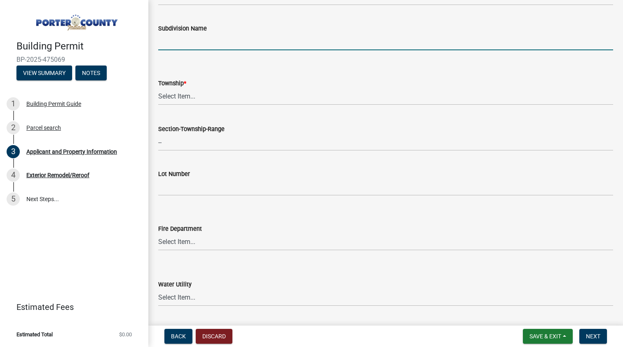
click at [213, 46] on input "Subdivision Name" at bounding box center [385, 41] width 455 height 17
type input "shore wood forest"
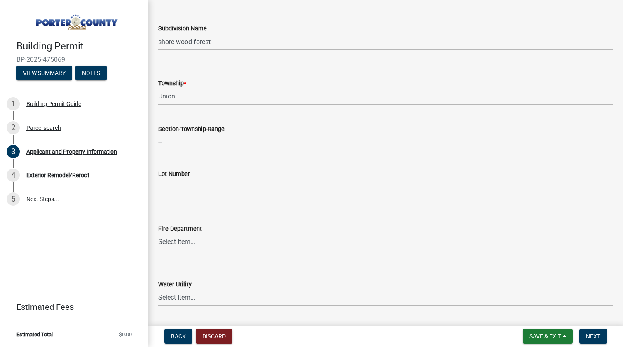
select select "4e6cbcac-7d48-4f78-b019-902ed53214cd"
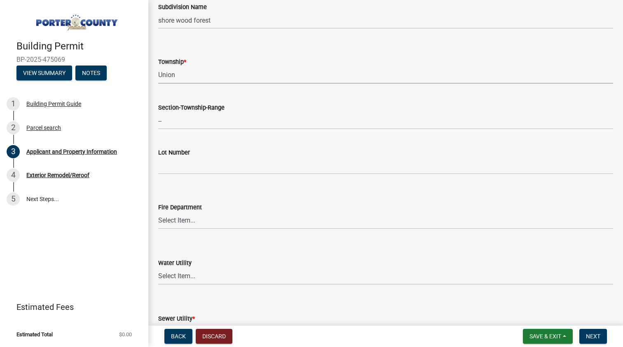
scroll to position [364, 0]
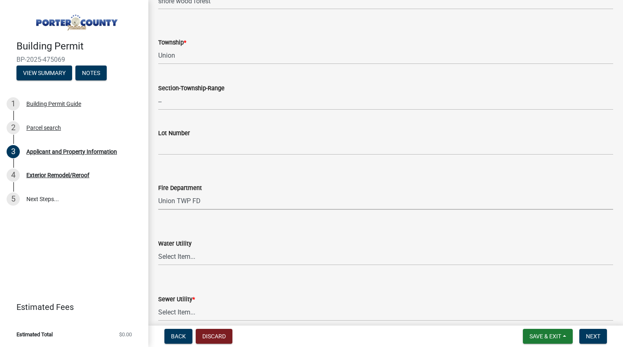
select select "61d3a05a-0bd1-4f35-813c-11f7681b720b"
select select "19353e9d-6395-4d02-b087-104cb5947cdc"
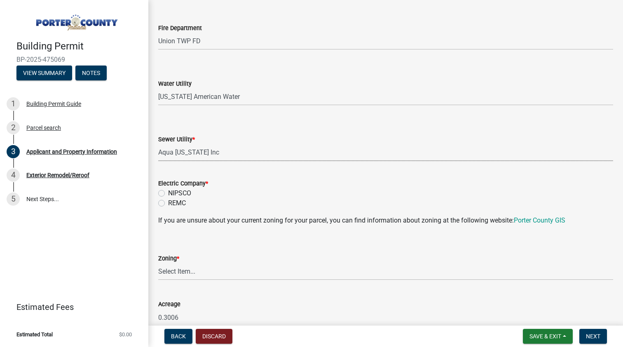
scroll to position [530, 0]
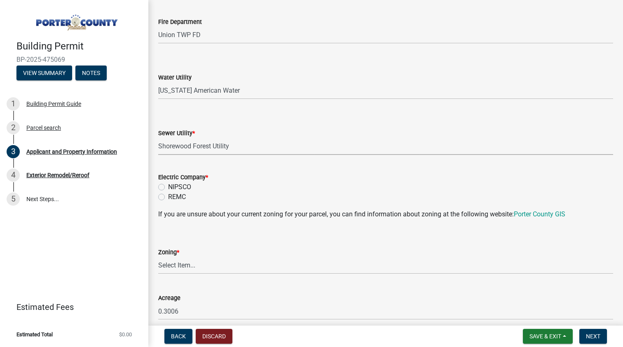
select select "b800d0da-e05b-4bfb-9059-90d625c2cfa9"
click at [158, 186] on div "Electric Company * NIPSCO REMC" at bounding box center [385, 182] width 467 height 40
select select "e2d1b1d7-ccc9-456b-9e96-e16306515997"
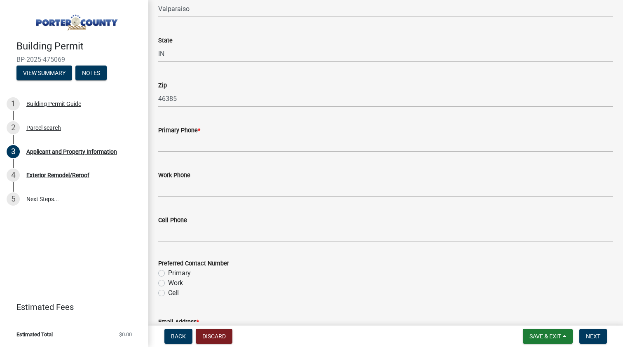
scroll to position [1083, 0]
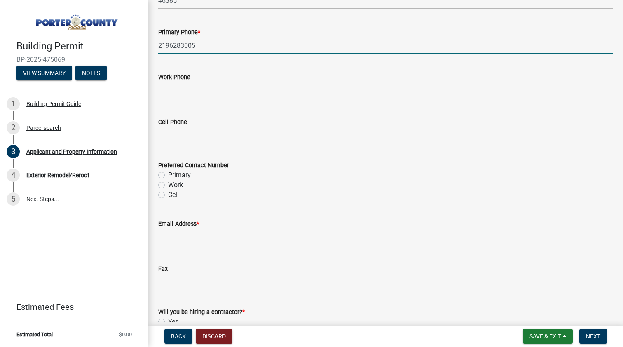
type input "2196283005"
click at [168, 173] on label "Primary" at bounding box center [179, 175] width 23 height 10
click at [168, 173] on input "Primary" at bounding box center [170, 172] width 5 height 5
radio input "true"
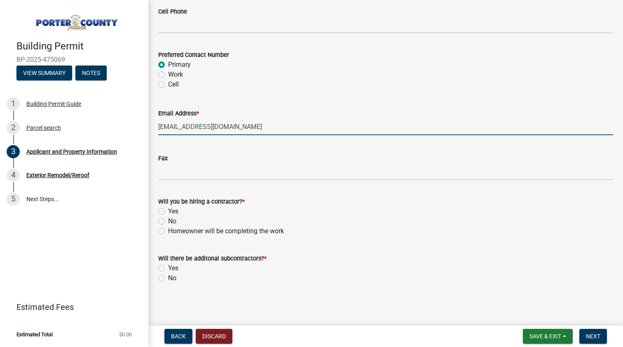
scroll to position [1193, 0]
type input "nathanwalkerecs@gmail.com"
click at [168, 211] on label "Yes" at bounding box center [173, 212] width 10 height 10
click at [168, 211] on input "Yes" at bounding box center [170, 209] width 5 height 5
radio input "true"
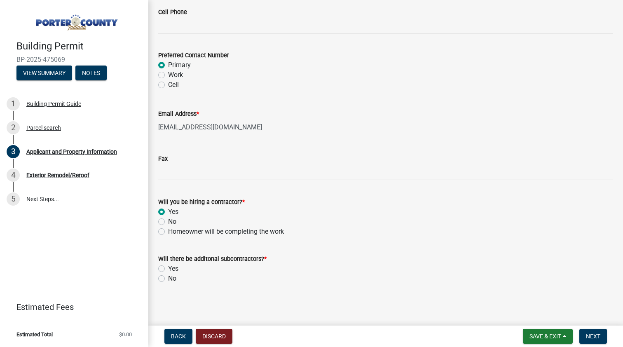
click at [168, 275] on label "No" at bounding box center [172, 278] width 8 height 10
click at [168, 275] on input "No" at bounding box center [170, 275] width 5 height 5
radio input "true"
click at [542, 339] on button "Save & Exit" at bounding box center [548, 336] width 50 height 15
click at [602, 287] on wm-data-entity-input "Will there be additonal subcontractors? * Yes No" at bounding box center [385, 267] width 455 height 47
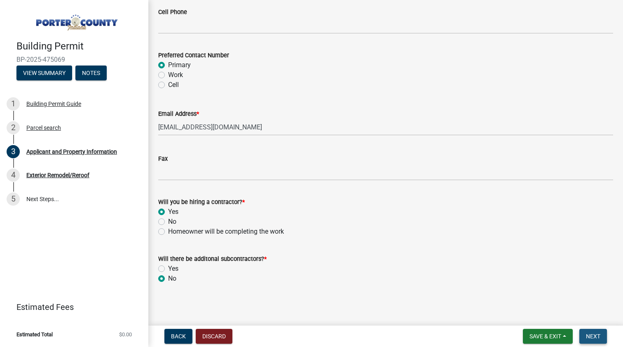
click at [600, 340] on button "Next" at bounding box center [593, 336] width 28 height 15
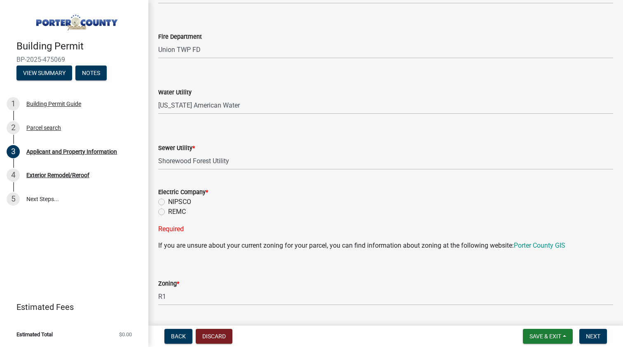
scroll to position [504, 0]
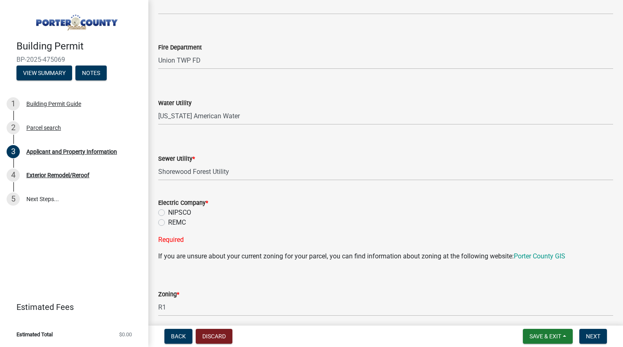
click at [168, 212] on label "NIPSCO" at bounding box center [179, 213] width 23 height 10
click at [168, 212] on input "NIPSCO" at bounding box center [170, 210] width 5 height 5
radio input "true"
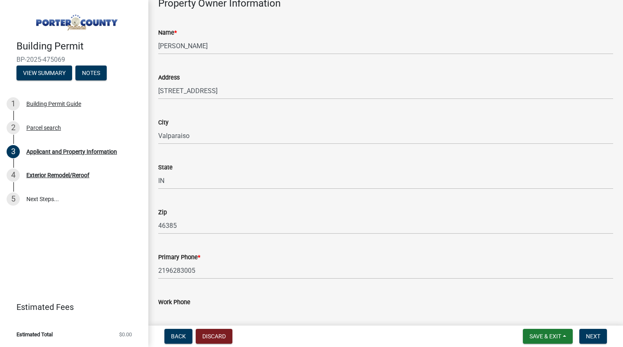
scroll to position [1136, 0]
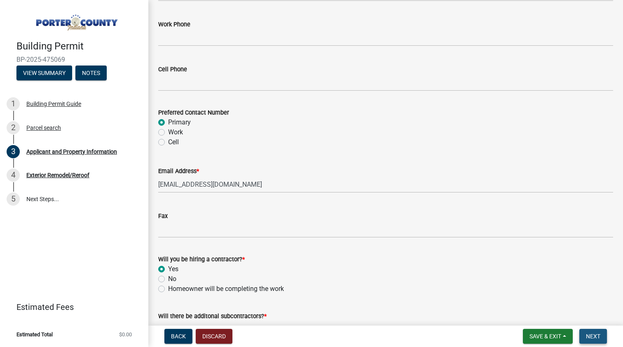
click at [588, 334] on span "Next" at bounding box center [593, 336] width 14 height 7
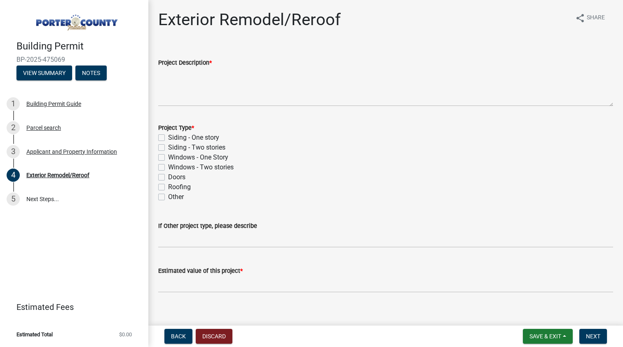
click at [158, 134] on div "Project Type * Siding - One story Siding - Two stories Windows - One Story Wind…" at bounding box center [385, 157] width 467 height 89
click at [168, 135] on label "Siding - One story" at bounding box center [193, 138] width 51 height 10
click at [168, 135] on input "Siding - One story" at bounding box center [170, 135] width 5 height 5
checkbox input "true"
checkbox input "false"
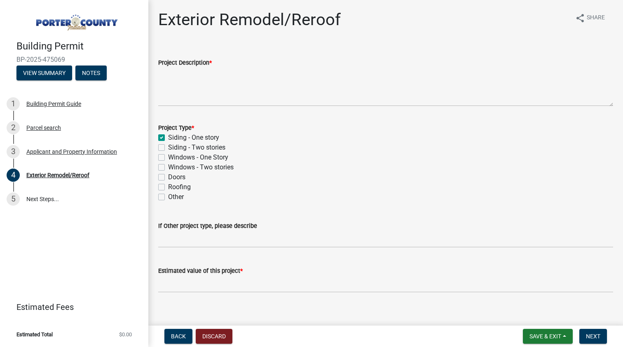
checkbox input "false"
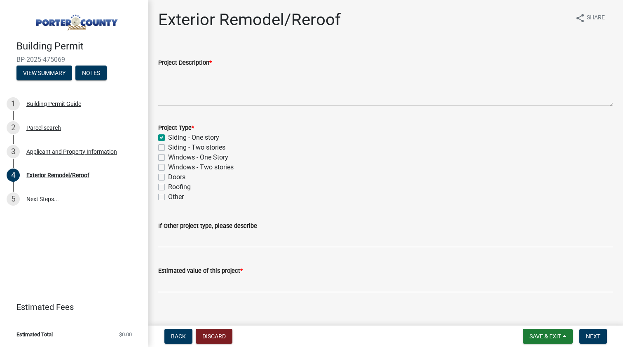
click at [168, 147] on label "Siding - Two stories" at bounding box center [196, 147] width 57 height 10
click at [168, 147] on input "Siding - Two stories" at bounding box center [170, 144] width 5 height 5
checkbox input "true"
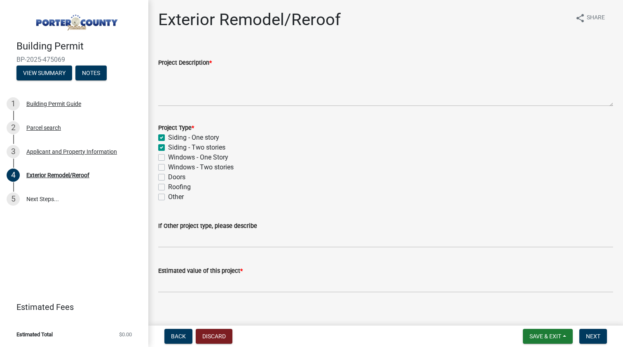
checkbox input "false"
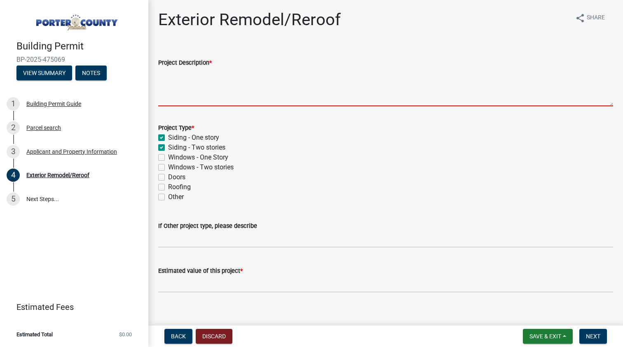
click at [190, 68] on textarea "Project Description *" at bounding box center [385, 87] width 455 height 39
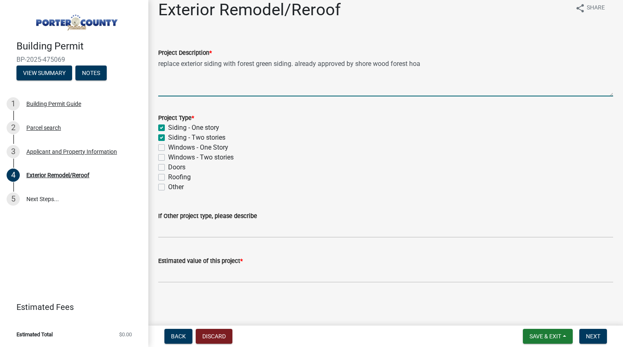
scroll to position [10, 0]
type textarea "replace exterior siding with forest green siding. already approved by shore woo…"
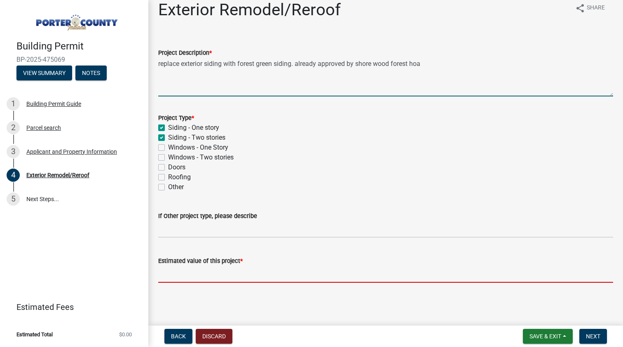
click at [203, 275] on input "text" at bounding box center [385, 274] width 455 height 17
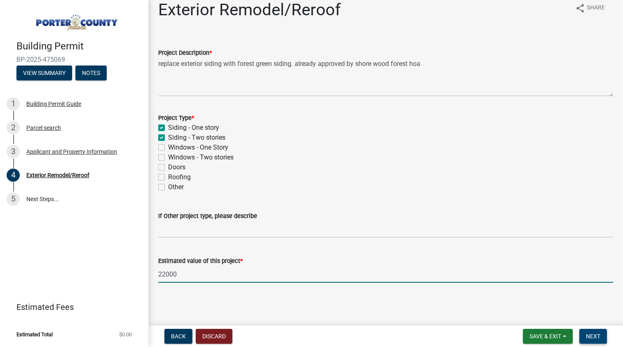
type input "22000"
click at [600, 334] on button "Next" at bounding box center [593, 336] width 28 height 15
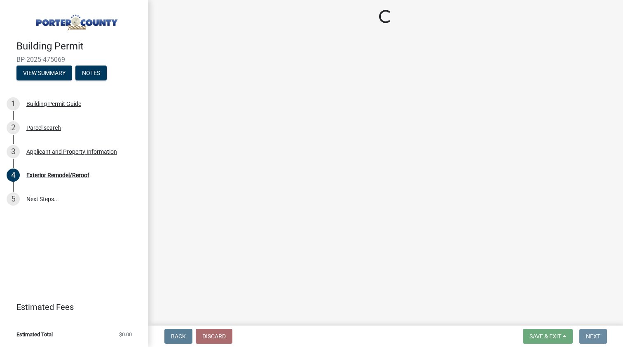
scroll to position [0, 0]
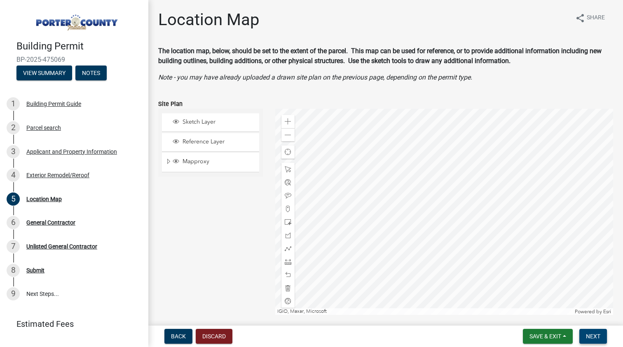
click at [606, 340] on button "Next" at bounding box center [593, 336] width 28 height 15
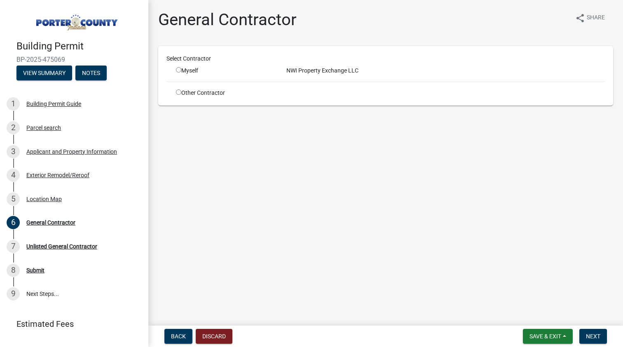
click at [178, 70] on input "radio" at bounding box center [178, 69] width 5 height 5
radio input "true"
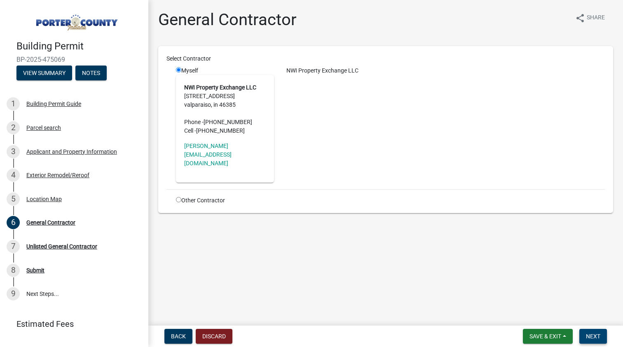
click at [602, 340] on button "Next" at bounding box center [593, 336] width 28 height 15
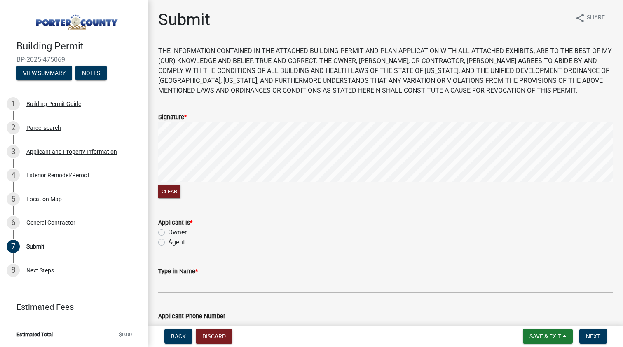
click at [168, 242] on label "Agent" at bounding box center [176, 242] width 17 height 10
click at [168, 242] on input "Agent" at bounding box center [170, 239] width 5 height 5
radio input "true"
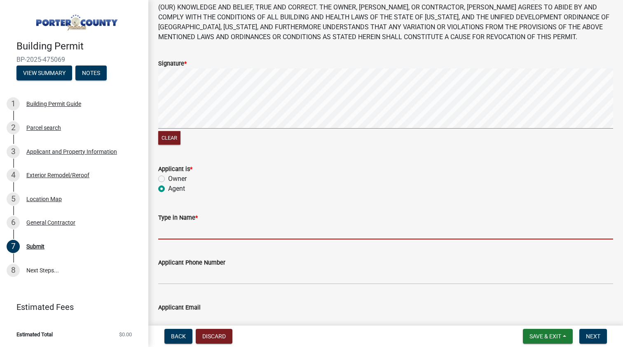
click at [190, 230] on input "Type in Name *" at bounding box center [385, 230] width 455 height 17
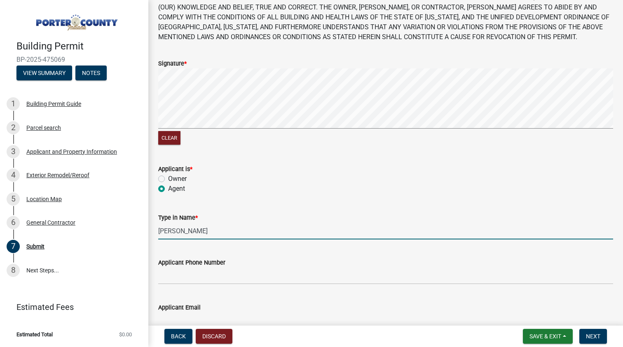
type input "Nathan walker"
click at [180, 278] on input "Applicant Phone Number" at bounding box center [385, 275] width 455 height 17
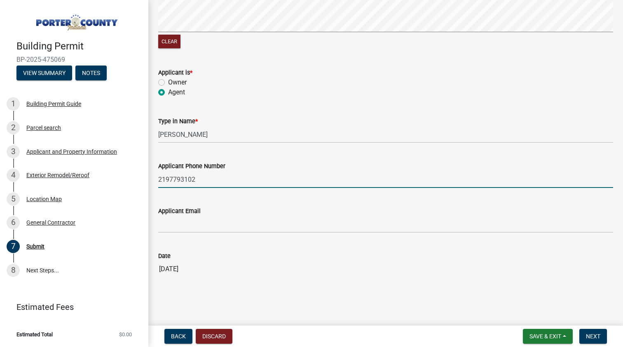
scroll to position [0, 0]
type input "2197793102"
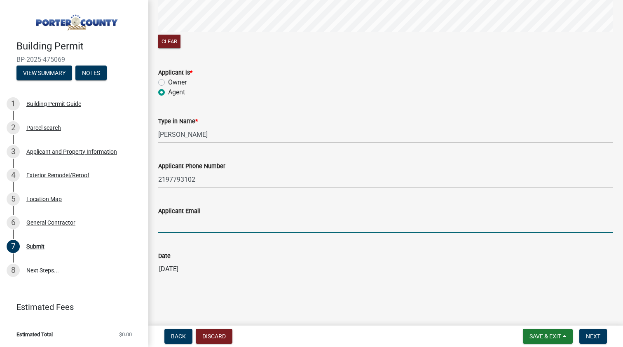
click at [184, 232] on input "Applicant Email" at bounding box center [385, 224] width 455 height 17
type input "nathanwalkerecs@gmail.com"
click at [589, 338] on span "Next" at bounding box center [593, 336] width 14 height 7
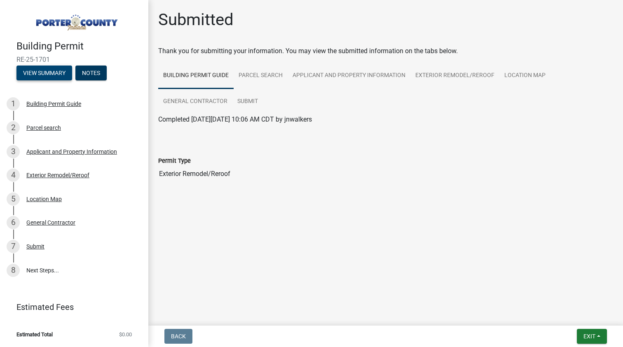
click at [66, 75] on button "View Summary" at bounding box center [44, 72] width 56 height 15
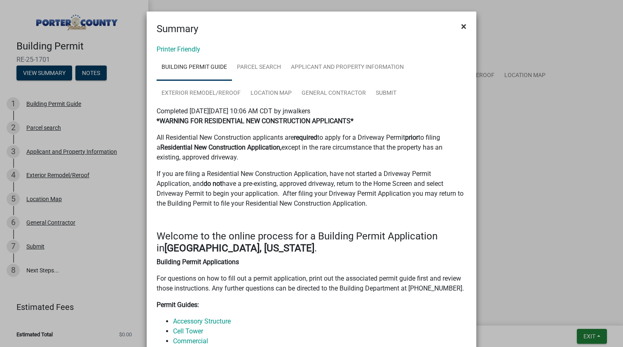
click at [461, 25] on span "×" at bounding box center [463, 27] width 5 height 12
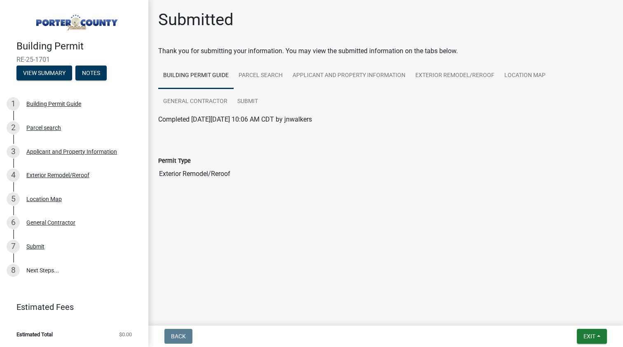
click at [71, 27] on img at bounding box center [75, 20] width 119 height 23
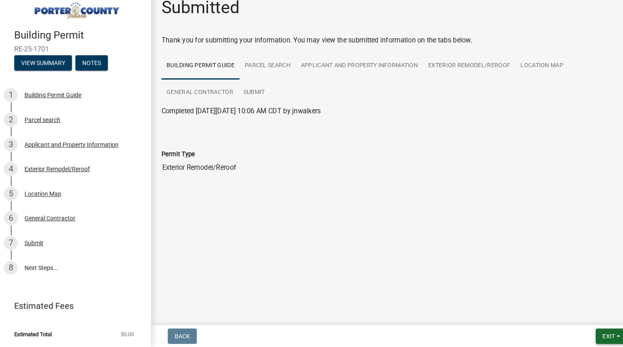
click at [590, 329] on button "Exit" at bounding box center [592, 336] width 30 height 15
click at [563, 305] on button "Save & Exit" at bounding box center [574, 315] width 66 height 20
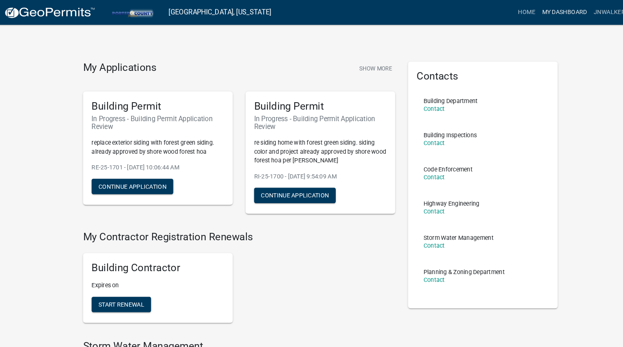
click at [539, 12] on link "My Dashboard" at bounding box center [546, 12] width 50 height 16
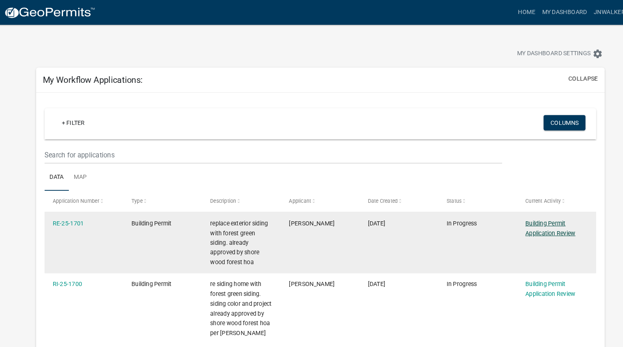
click at [522, 216] on link "Building Permit Application Review" at bounding box center [533, 220] width 48 height 16
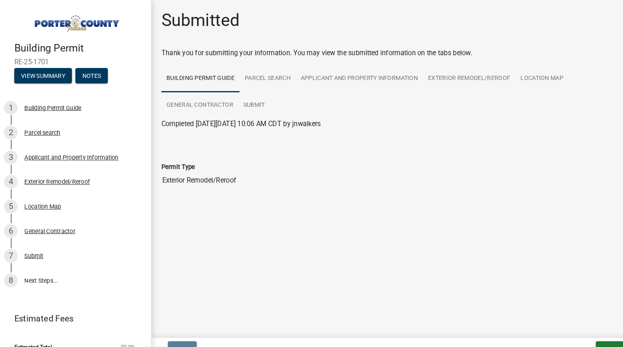
click at [75, 21] on img at bounding box center [75, 20] width 119 height 23
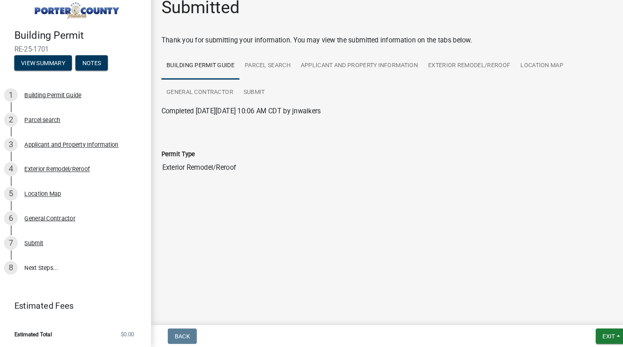
click at [589, 325] on nav "Back Exit Save Save & Exit" at bounding box center [385, 335] width 474 height 21
click at [585, 333] on span "Exit" at bounding box center [589, 336] width 12 height 7
click at [557, 305] on button "Save & Exit" at bounding box center [574, 315] width 66 height 20
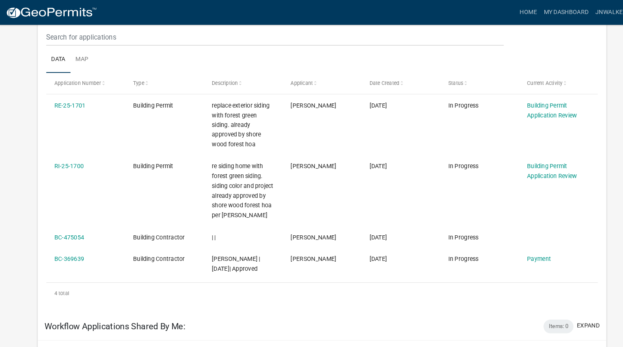
scroll to position [85, 0]
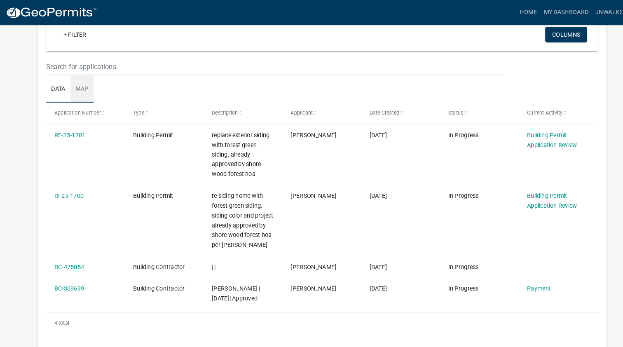
click at [82, 82] on link "Map" at bounding box center [80, 86] width 22 height 26
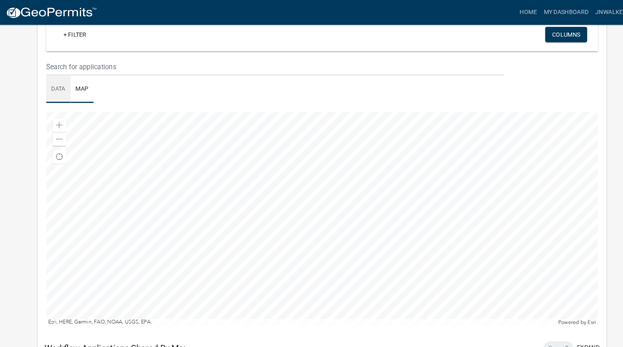
click at [57, 85] on link "Data" at bounding box center [57, 86] width 23 height 26
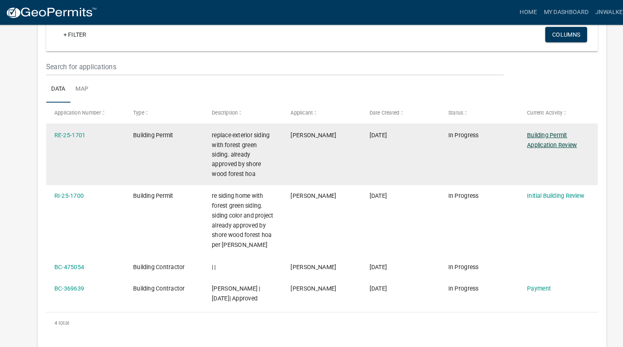
click at [531, 133] on link "Building Permit Application Review" at bounding box center [533, 135] width 48 height 16
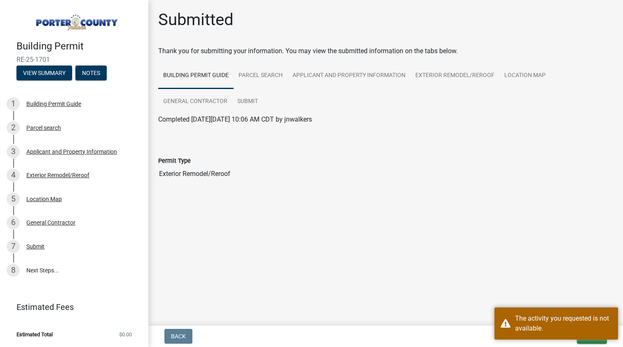
click at [551, 138] on div at bounding box center [385, 141] width 467 height 7
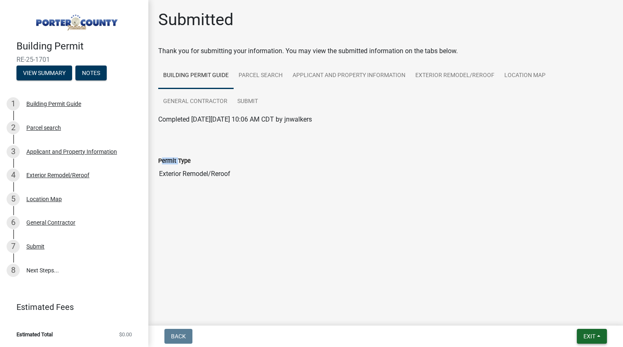
click at [589, 337] on span "Exit" at bounding box center [589, 336] width 12 height 7
click at [565, 315] on button "Save & Exit" at bounding box center [574, 315] width 66 height 20
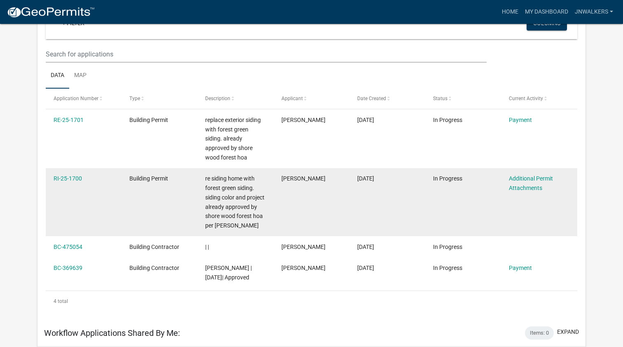
scroll to position [96, 0]
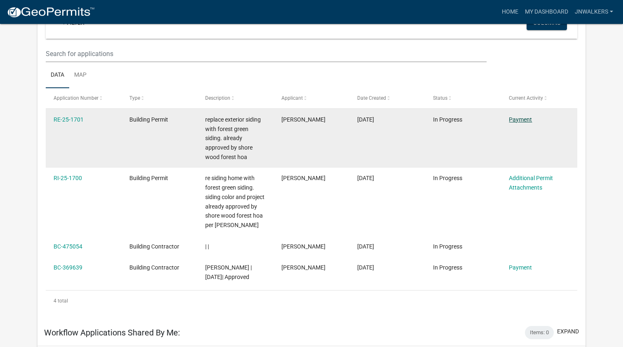
click at [522, 117] on link "Payment" at bounding box center [520, 119] width 23 height 7
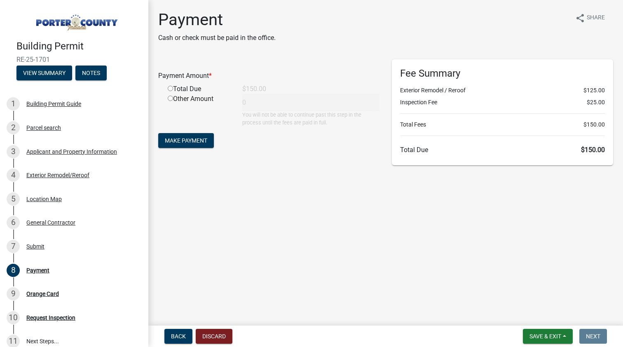
click at [170, 88] on input "radio" at bounding box center [170, 88] width 5 height 5
radio input "true"
type input "150"
click at [197, 138] on span "Make Payment" at bounding box center [186, 140] width 42 height 7
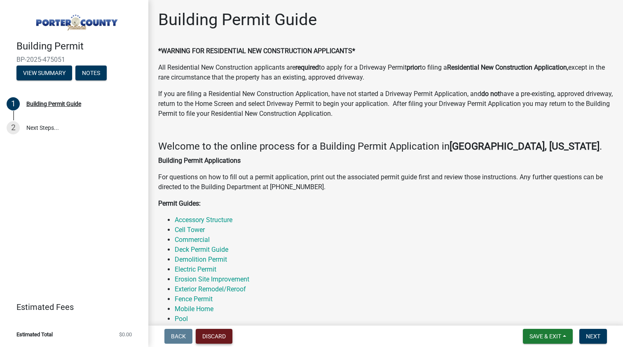
click at [205, 336] on button "Discard" at bounding box center [214, 336] width 37 height 15
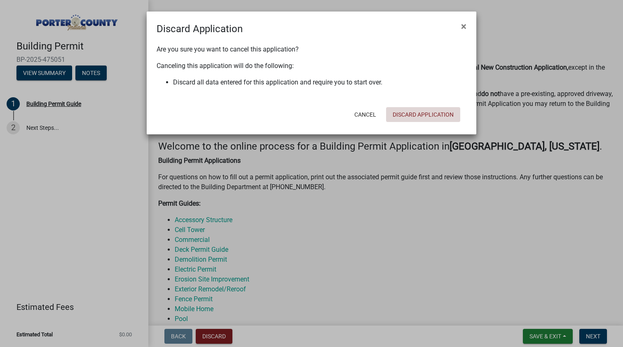
click at [429, 115] on button "Discard Application" at bounding box center [423, 114] width 74 height 15
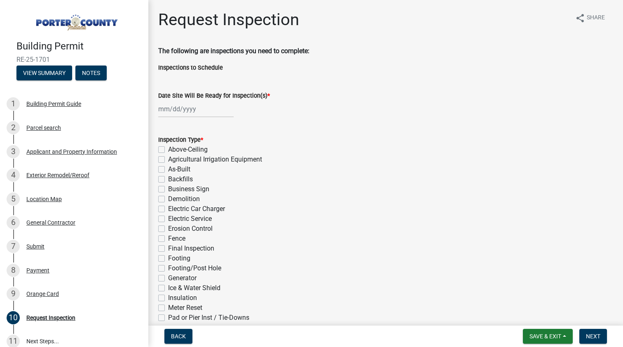
select select "9"
select select "2025"
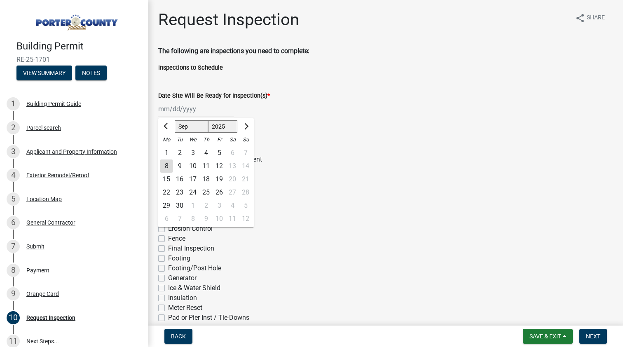
click at [197, 105] on div "[PERSON_NAME] Feb Mar Apr [PERSON_NAME][DATE] Oct Nov [DATE] 1526 1527 1528 152…" at bounding box center [195, 108] width 75 height 17
click at [223, 163] on div "12" at bounding box center [218, 165] width 13 height 13
type input "09/12/2025"
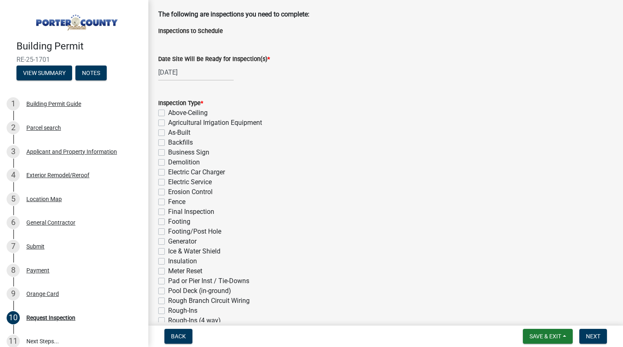
scroll to position [34, 0]
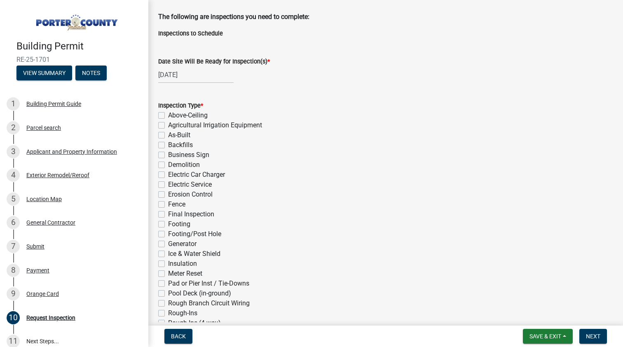
click at [194, 75] on div "09/12/2025" at bounding box center [195, 74] width 75 height 17
select select "9"
select select "2025"
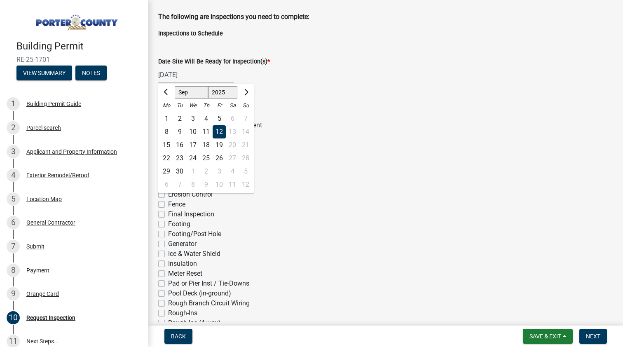
click at [217, 146] on div "19" at bounding box center [218, 144] width 13 height 13
type input "09/19/2025"
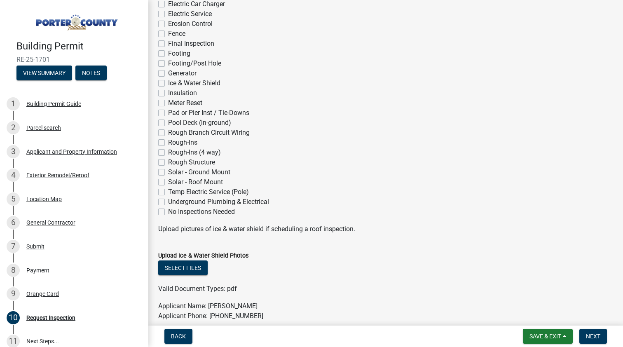
scroll to position [203, 0]
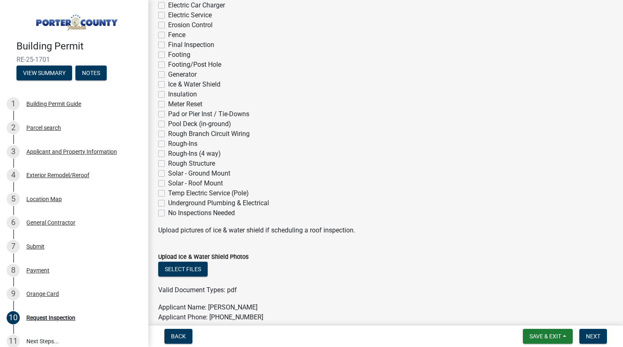
click at [168, 43] on label "Final Inspection" at bounding box center [191, 45] width 46 height 10
click at [168, 43] on input "Final Inspection" at bounding box center [170, 42] width 5 height 5
checkbox input "true"
checkbox input "false"
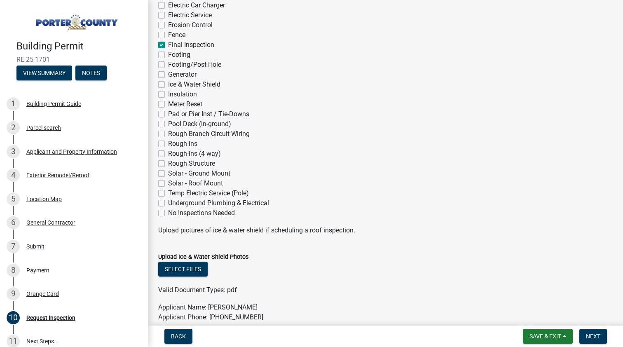
checkbox input "false"
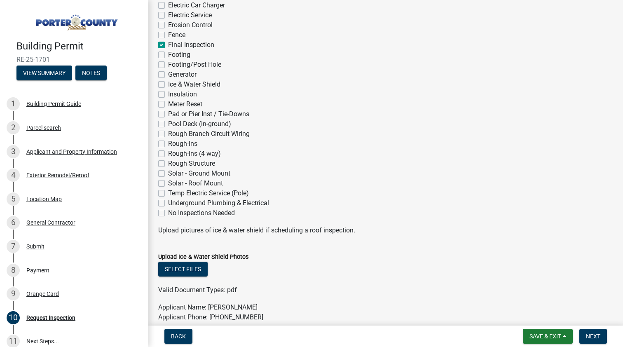
checkbox input "false"
checkbox input "true"
checkbox input "false"
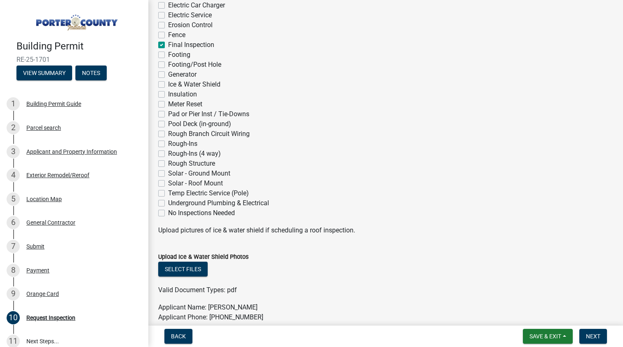
checkbox input "false"
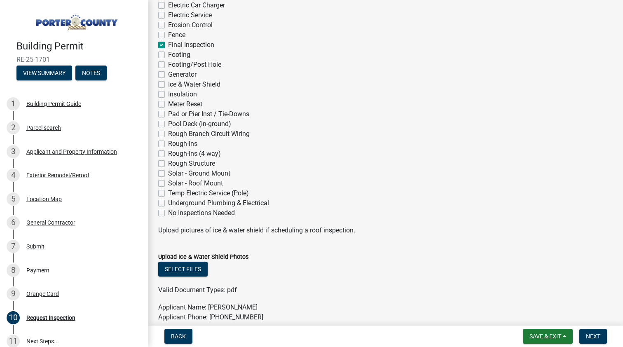
checkbox input "false"
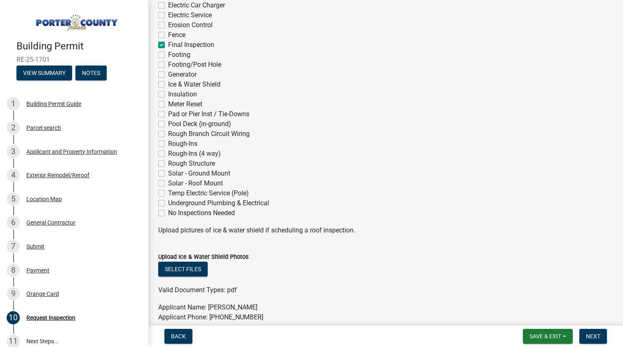
checkbox input "false"
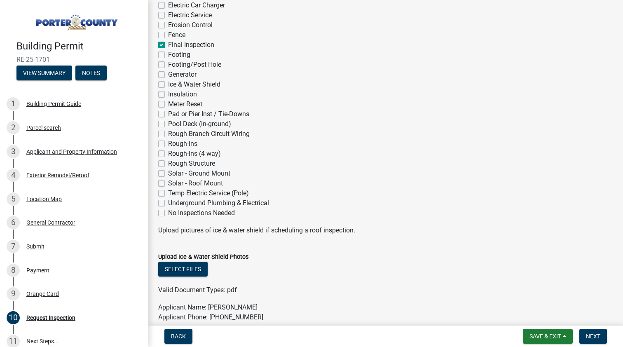
checkbox input "false"
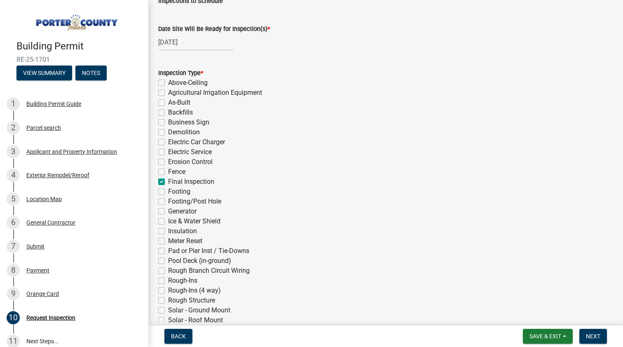
scroll to position [21, 0]
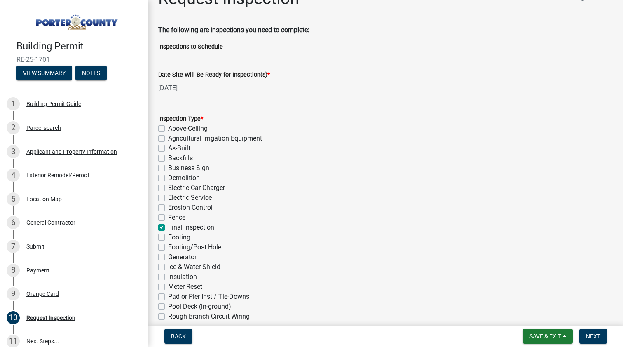
click at [168, 147] on label "As-Built" at bounding box center [179, 148] width 22 height 10
click at [168, 147] on input "As-Built" at bounding box center [170, 145] width 5 height 5
checkbox input "true"
checkbox input "false"
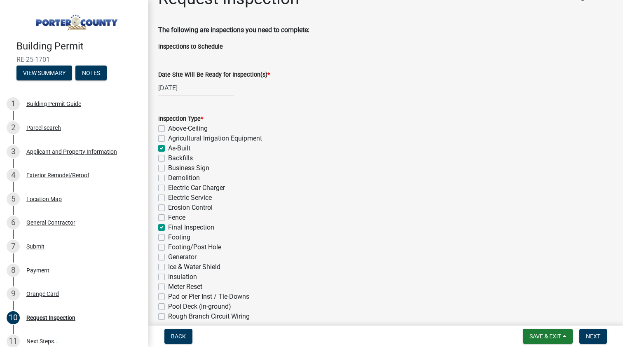
checkbox input "true"
checkbox input "false"
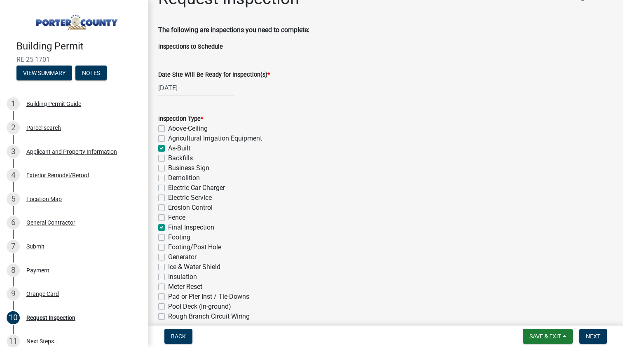
checkbox input "false"
checkbox input "true"
checkbox input "false"
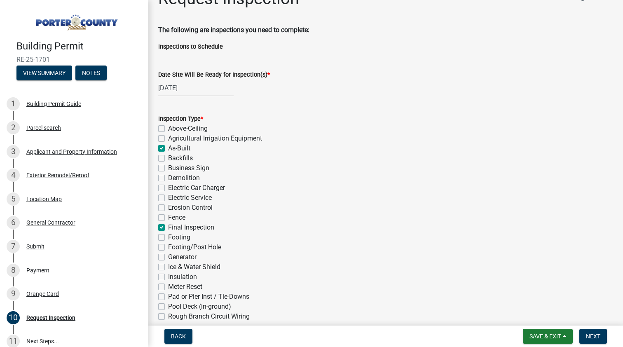
checkbox input "false"
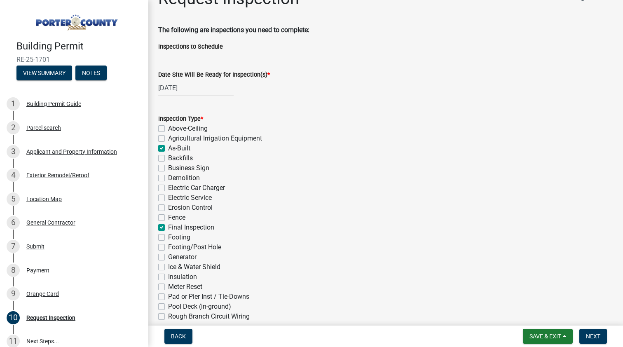
checkbox input "false"
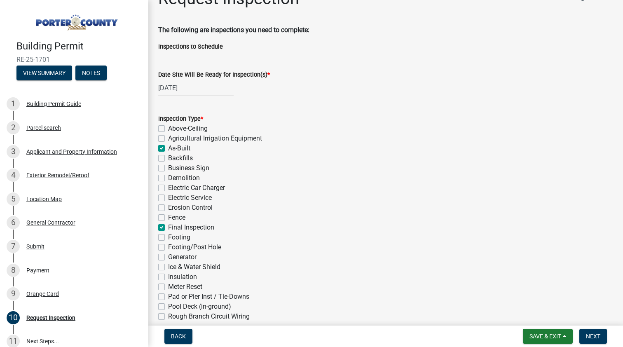
checkbox input "false"
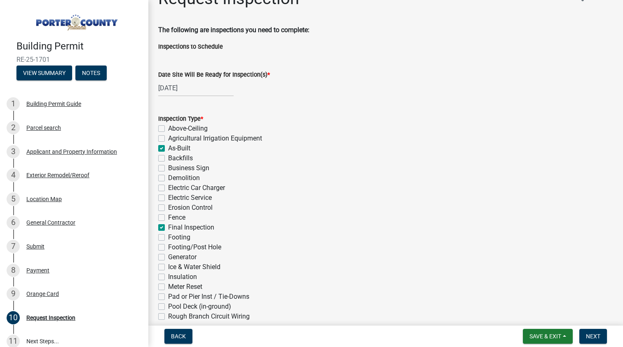
checkbox input "false"
click at [600, 331] on button "Next" at bounding box center [593, 336] width 28 height 15
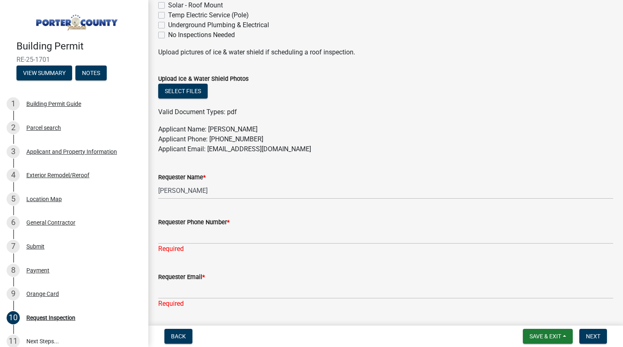
scroll to position [392, 0]
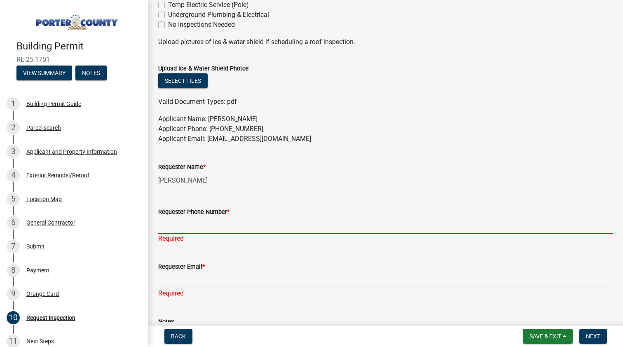
click at [212, 231] on input "Requester Phone Number *" at bounding box center [385, 225] width 455 height 17
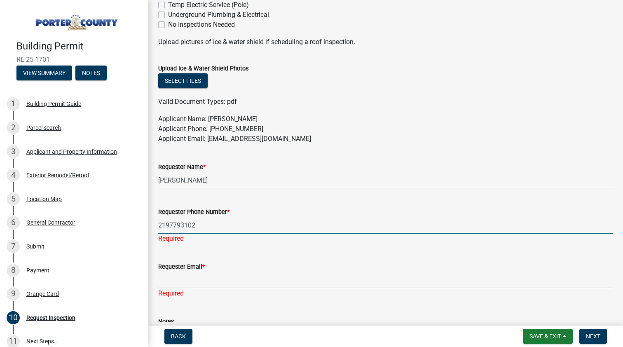
type input "2197793102"
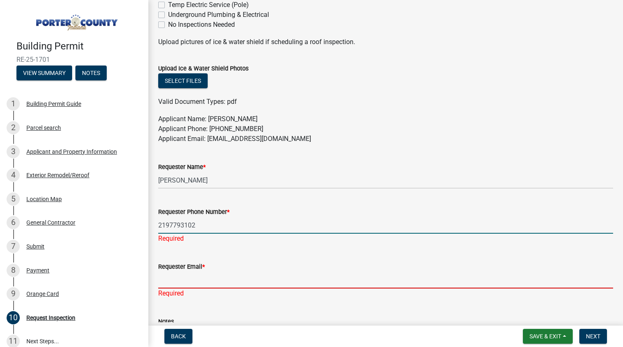
click at [181, 282] on div "Requester Email * Required" at bounding box center [385, 274] width 455 height 48
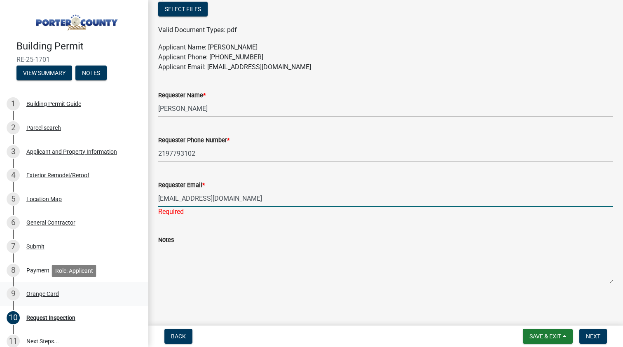
scroll to position [0, 0]
type input "nathanwalkerecs@gmail.com"
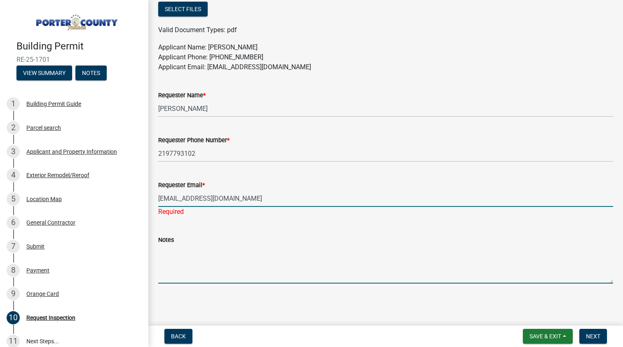
click at [197, 264] on textarea "Notes" at bounding box center [385, 264] width 455 height 39
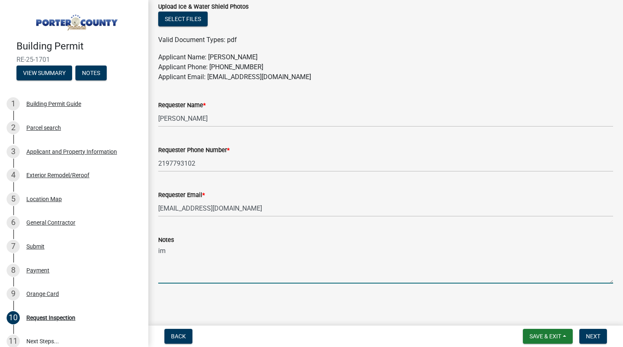
scroll to position [453, 0]
type textarea "im not sure if I chose the correct inspection but well be all finished next week"
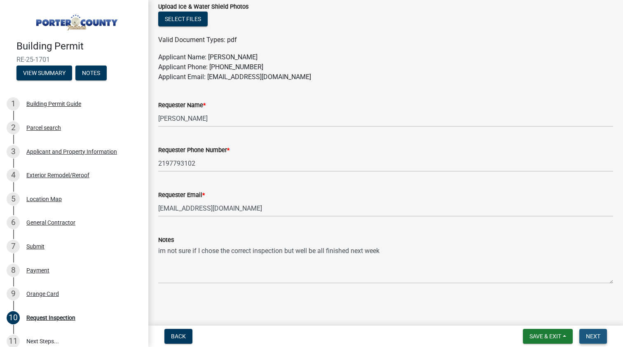
click at [598, 336] on span "Next" at bounding box center [593, 336] width 14 height 7
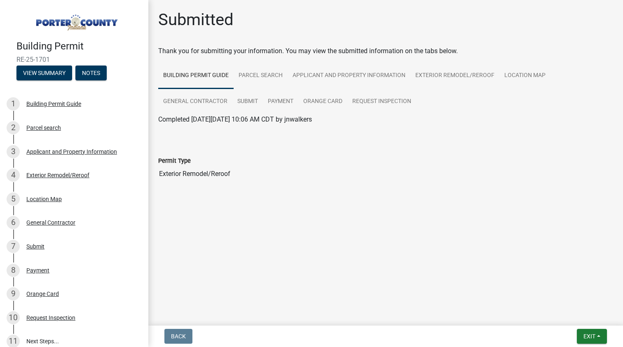
scroll to position [0, 0]
click at [590, 337] on span "Exit" at bounding box center [589, 336] width 12 height 7
click at [562, 317] on button "Save & Exit" at bounding box center [574, 315] width 66 height 20
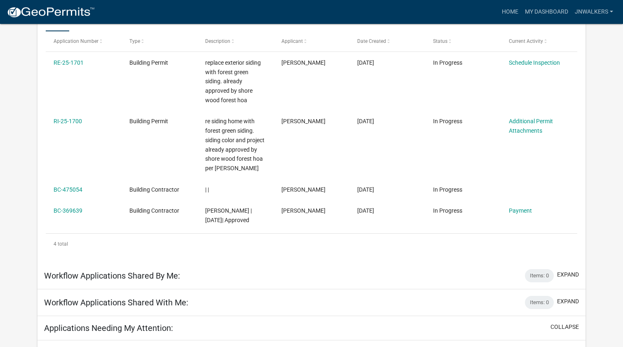
scroll to position [154, 0]
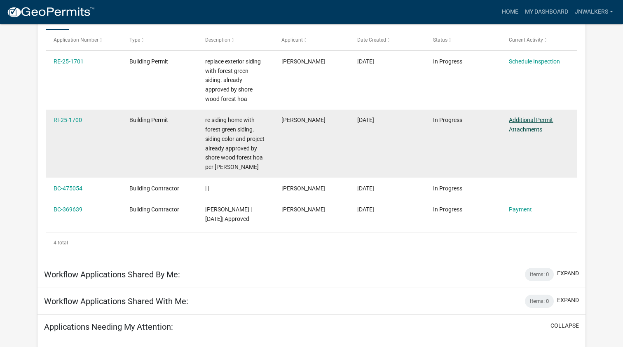
click at [538, 119] on link "Additional Permit Attachments" at bounding box center [531, 125] width 44 height 16
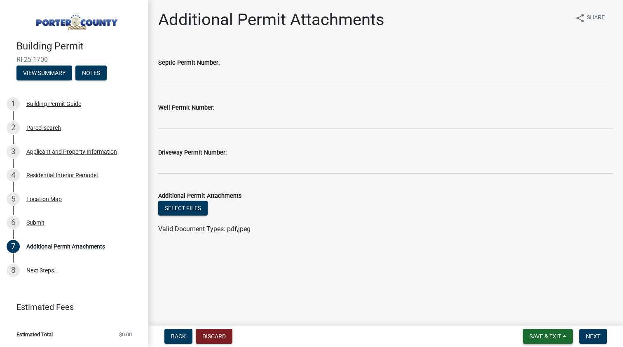
click at [558, 341] on button "Save & Exit" at bounding box center [548, 336] width 50 height 15
click at [275, 313] on main "Additional Permit Attachments share Share Septic Permit Number: Well Permit Num…" at bounding box center [385, 161] width 474 height 322
click at [215, 336] on button "Discard" at bounding box center [214, 336] width 37 height 15
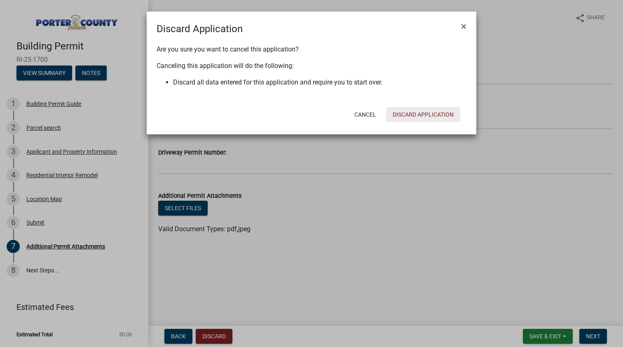
click at [432, 115] on button "Discard Application" at bounding box center [423, 114] width 74 height 15
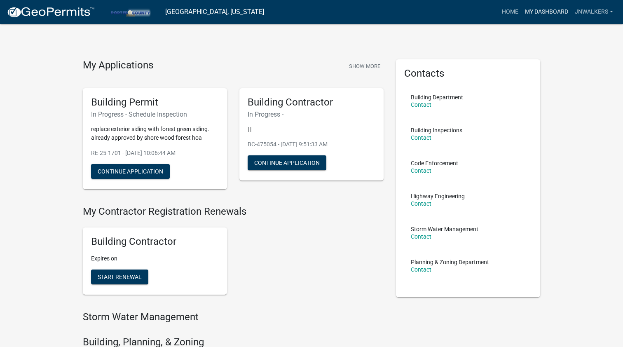
click at [557, 9] on link "My Dashboard" at bounding box center [546, 12] width 50 height 16
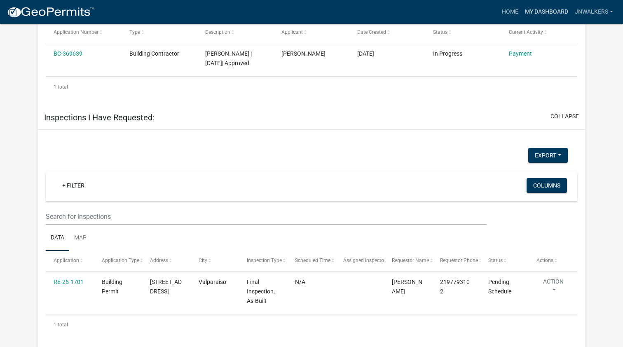
scroll to position [496, 0]
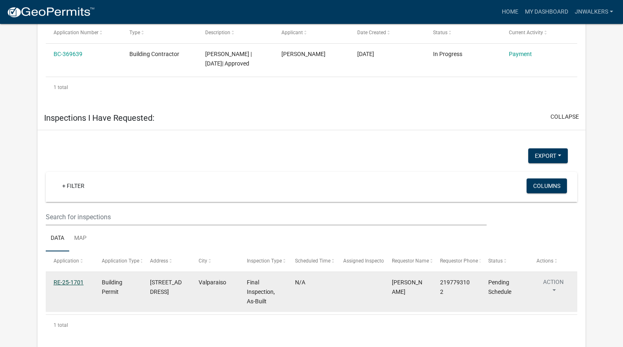
click at [71, 279] on link "RE-25-1701" at bounding box center [69, 282] width 30 height 7
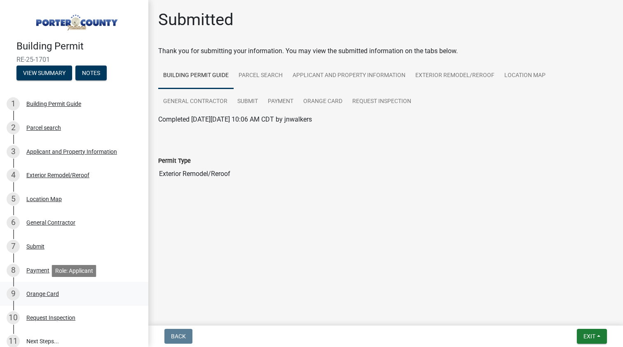
click at [44, 293] on div "Orange Card" at bounding box center [42, 294] width 33 height 6
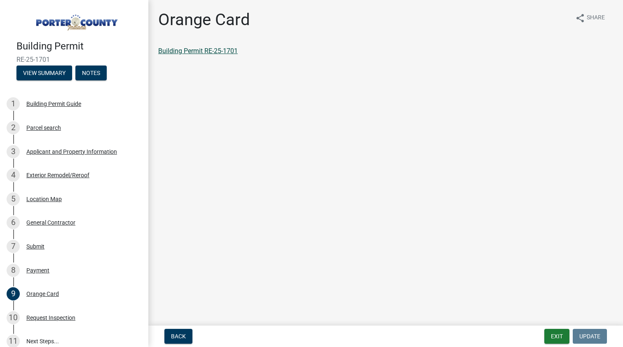
click at [208, 52] on link "Building Permit RE-25-1701" at bounding box center [197, 51] width 79 height 8
